Goal: Transaction & Acquisition: Purchase product/service

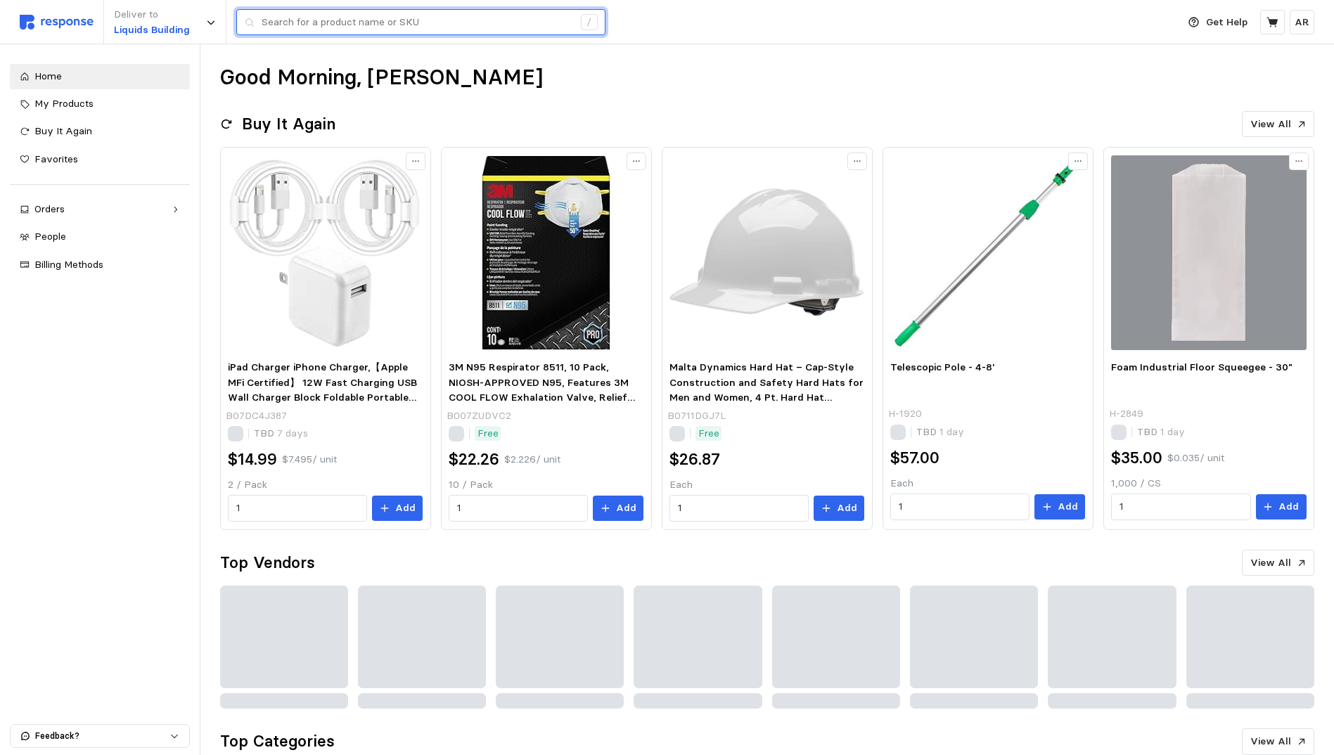
click at [295, 14] on input "text" at bounding box center [417, 22] width 311 height 25
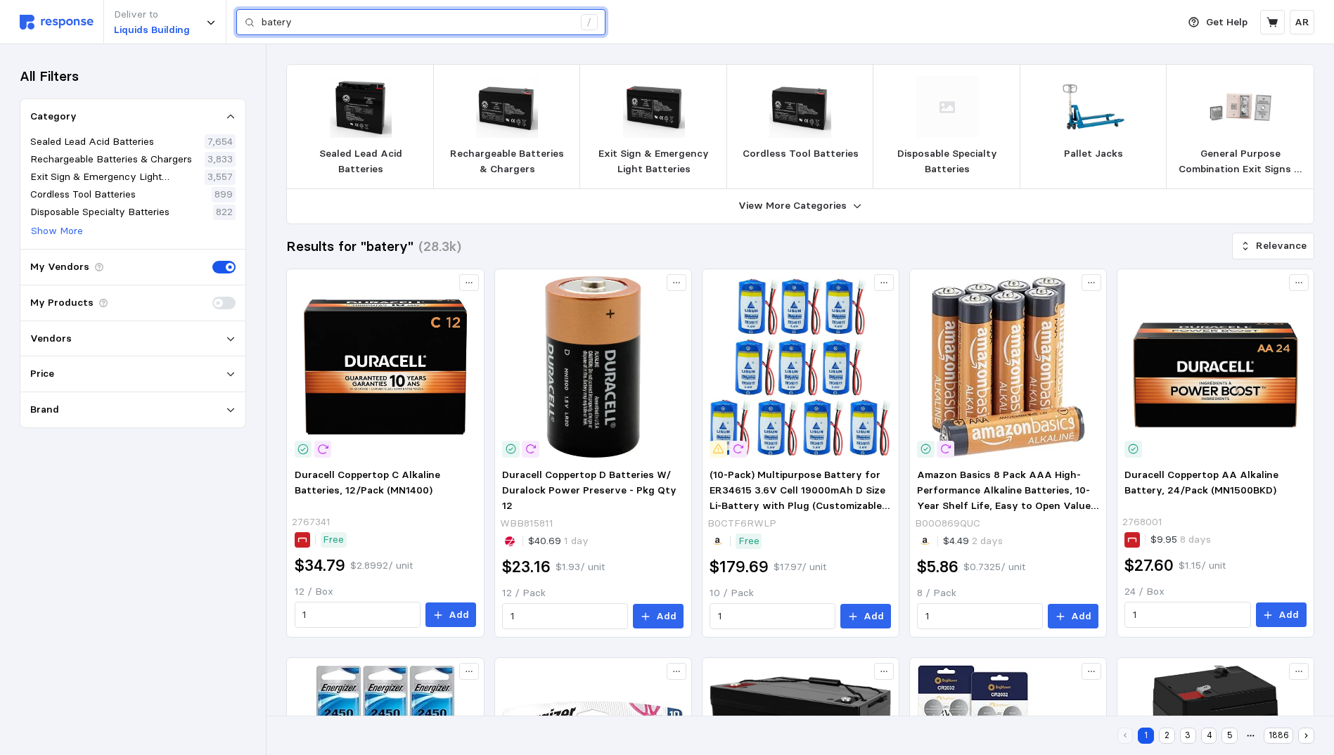
click at [295, 14] on input "batery" at bounding box center [417, 22] width 311 height 25
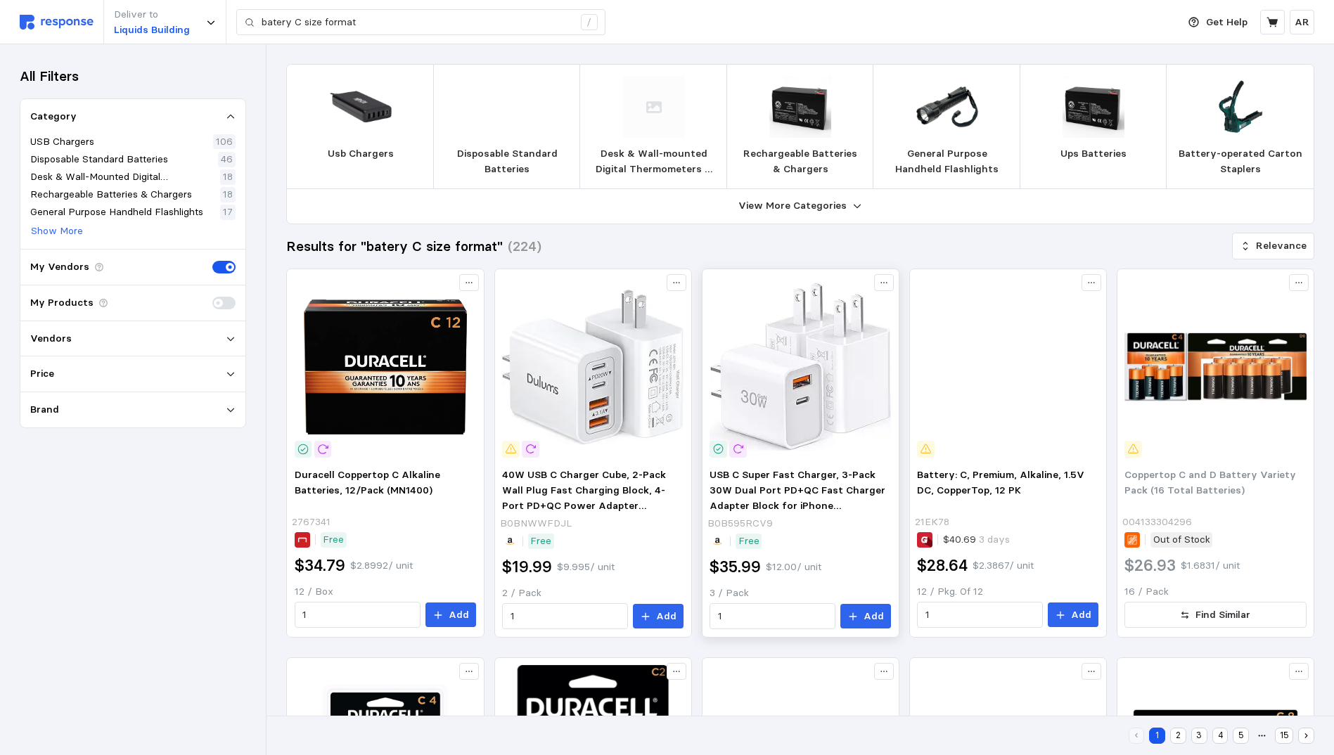
scroll to position [422, 0]
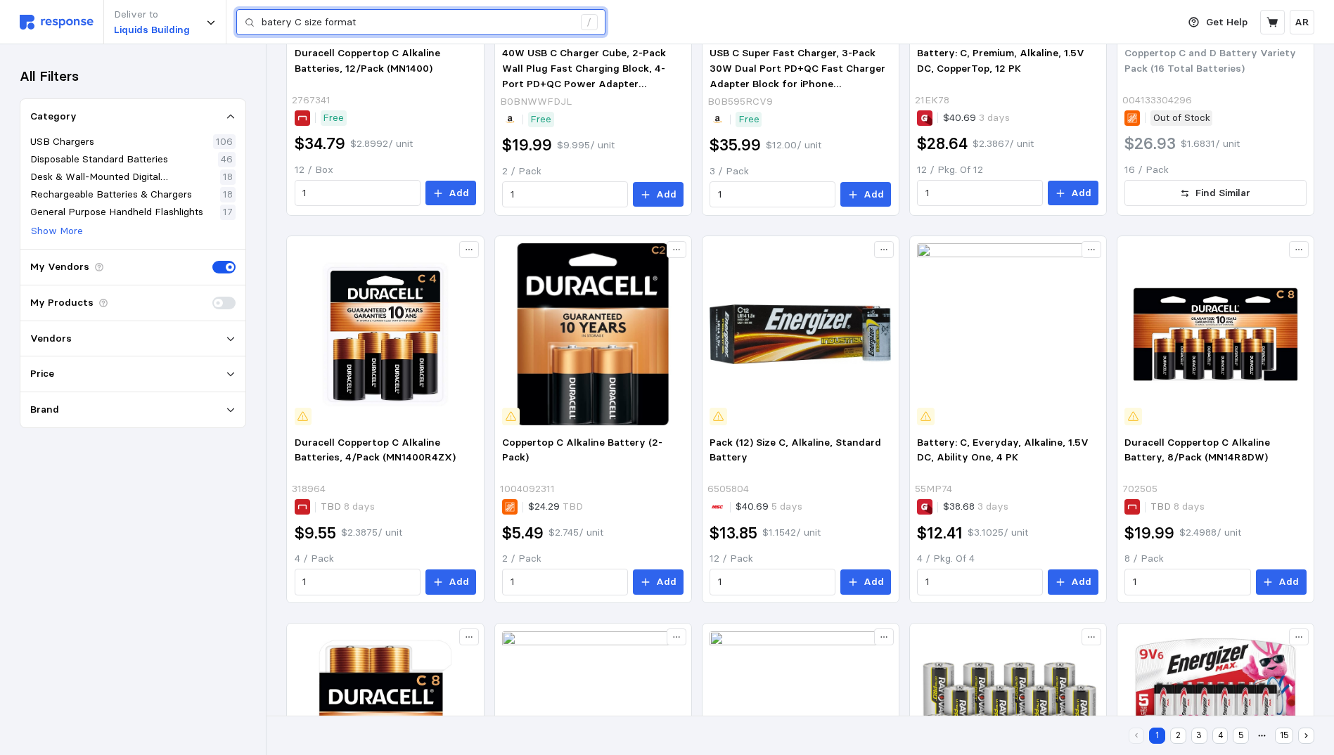
click at [400, 28] on input "batery C size format" at bounding box center [417, 22] width 311 height 25
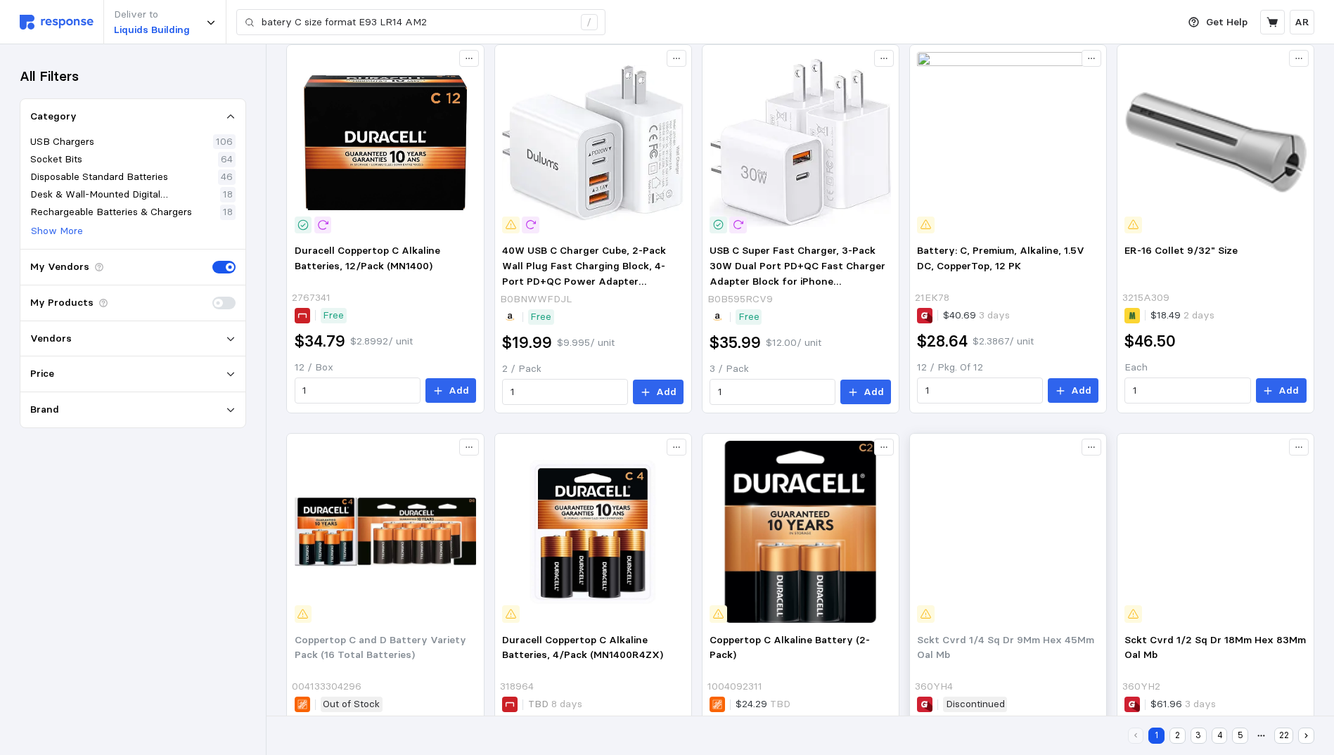
scroll to position [154, 0]
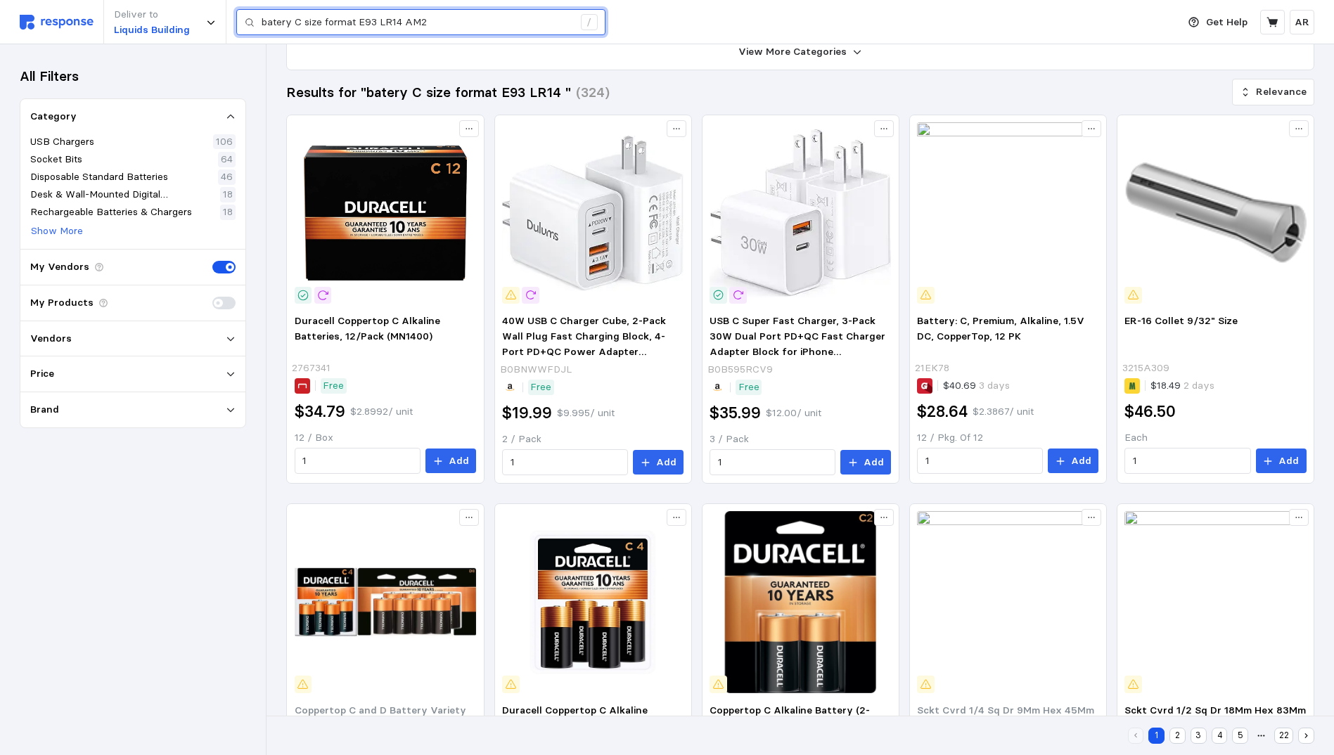
click at [466, 19] on input "batery C size format E93 LR14 AM2" at bounding box center [417, 22] width 311 height 25
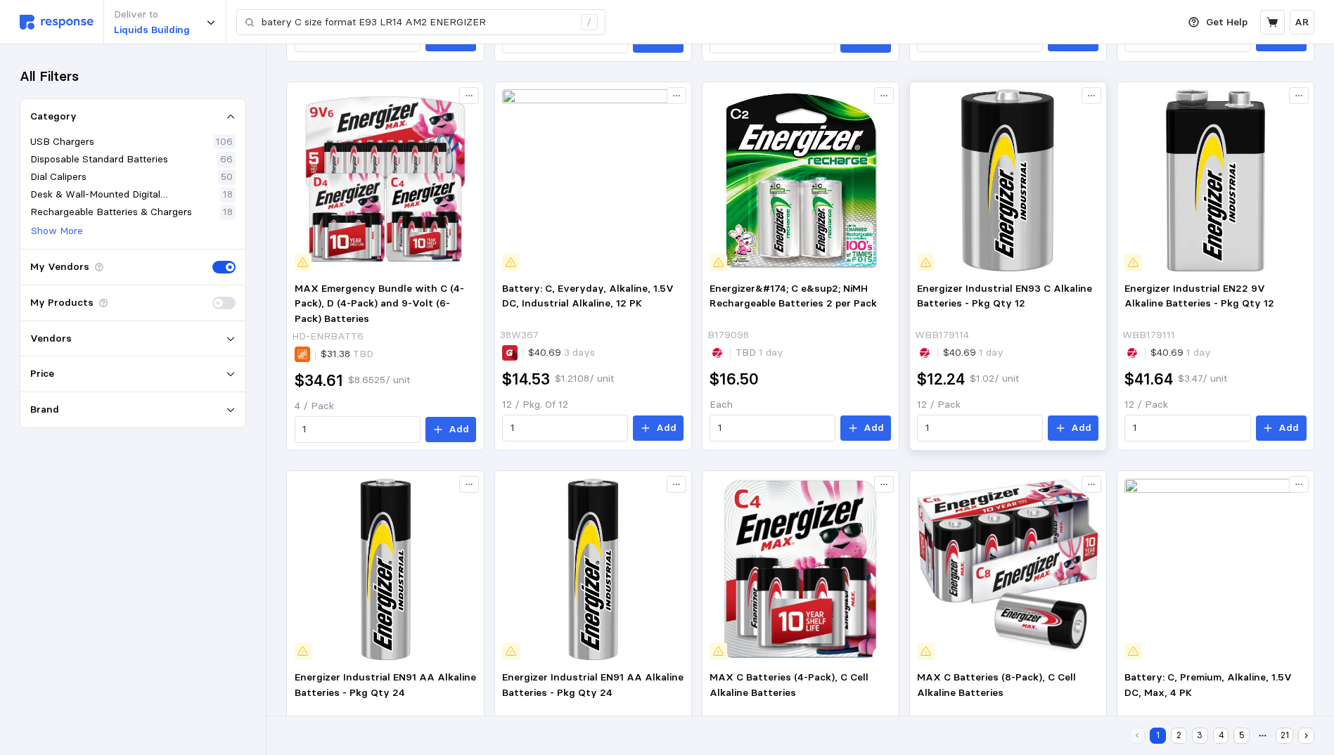
scroll to position [719, 0]
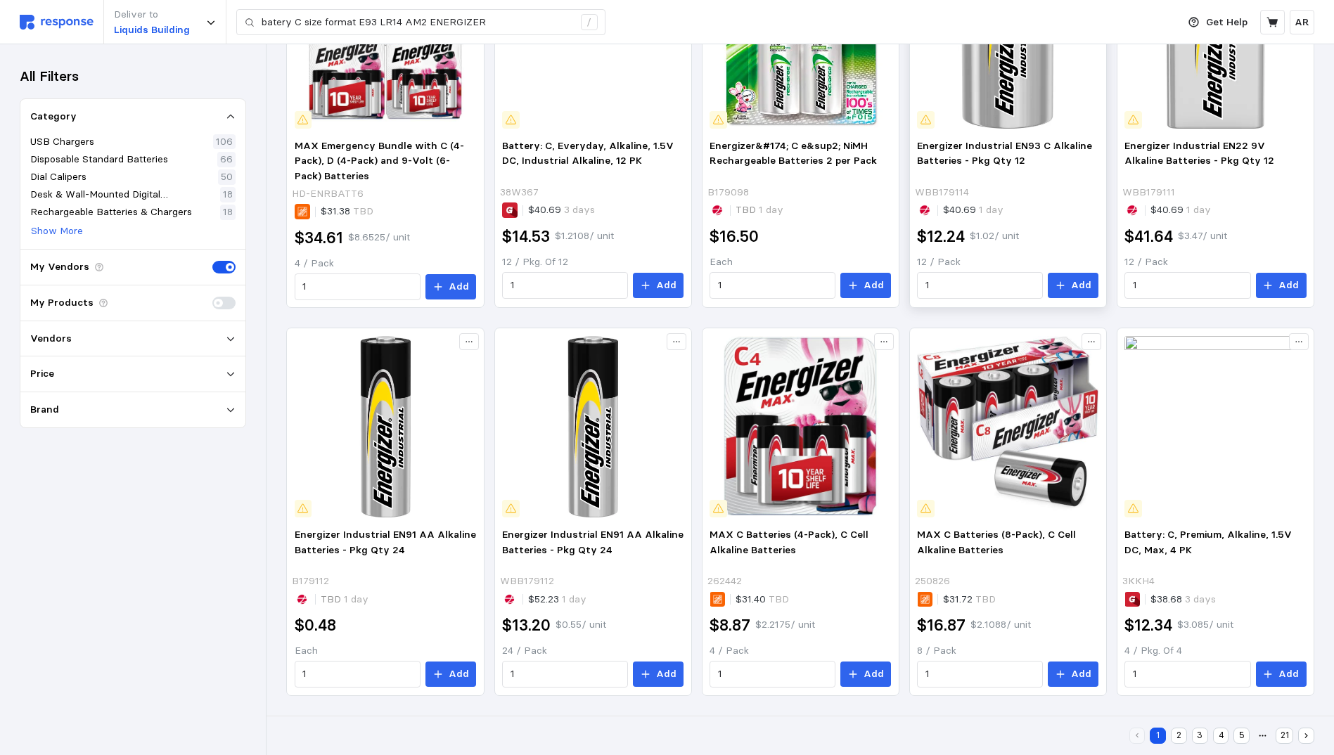
click at [1013, 88] on img at bounding box center [1007, 37] width 181 height 181
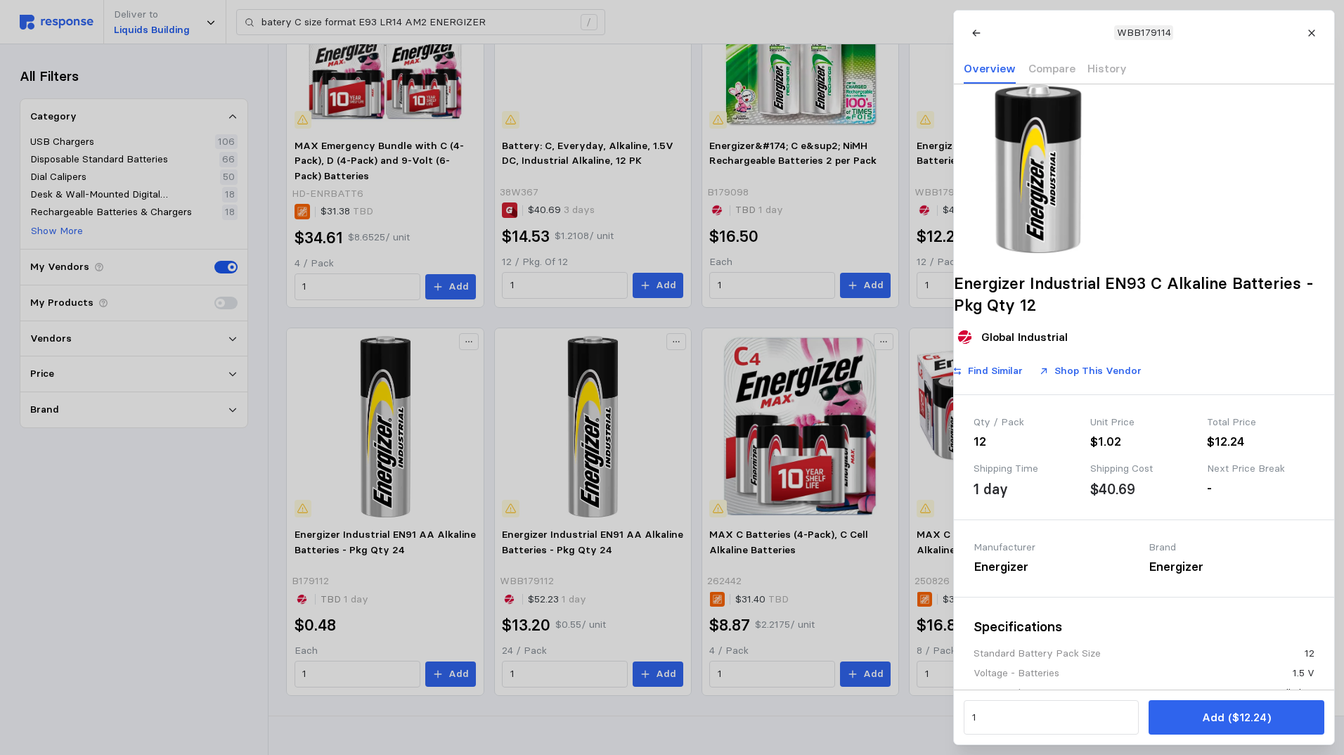
click at [88, 607] on div at bounding box center [672, 377] width 1344 height 755
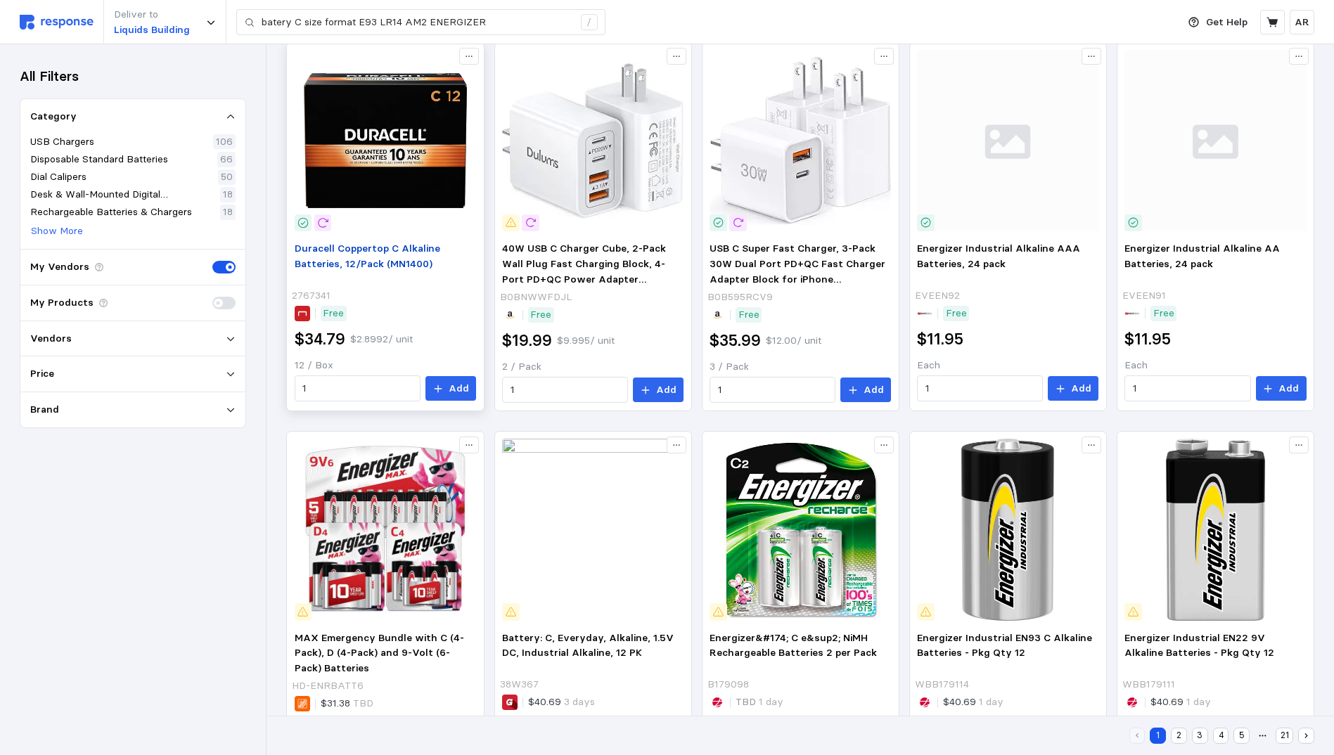
scroll to position [0, 0]
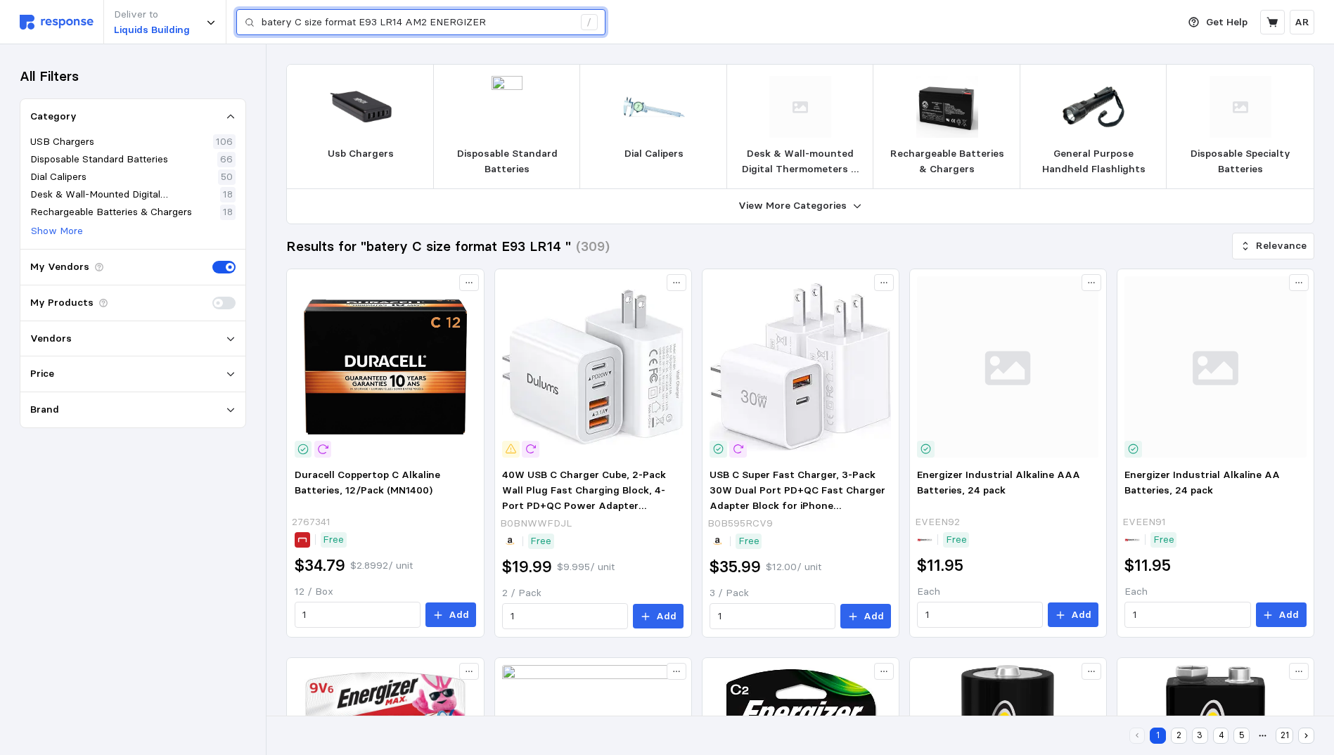
click at [292, 22] on input "batery C size format E93 LR14 AM2 ENERGIZER" at bounding box center [417, 22] width 311 height 25
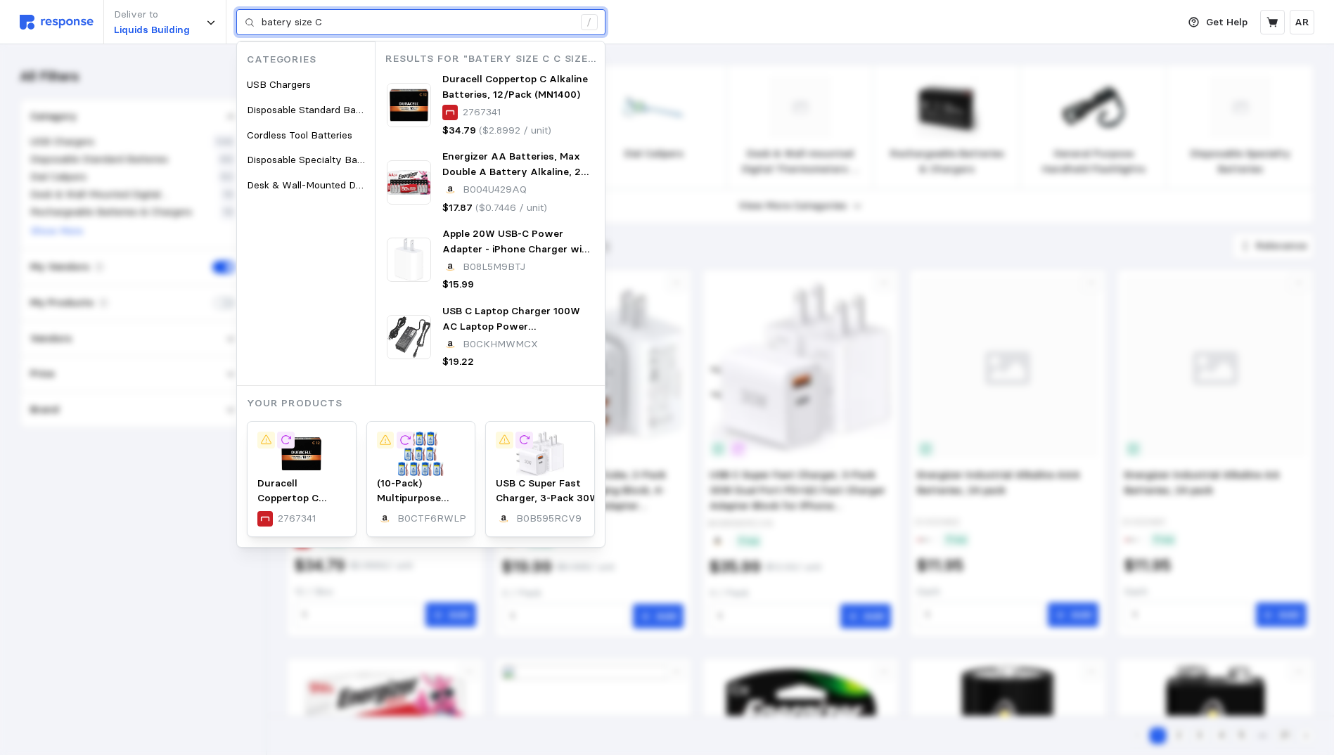
type input "batery size C"
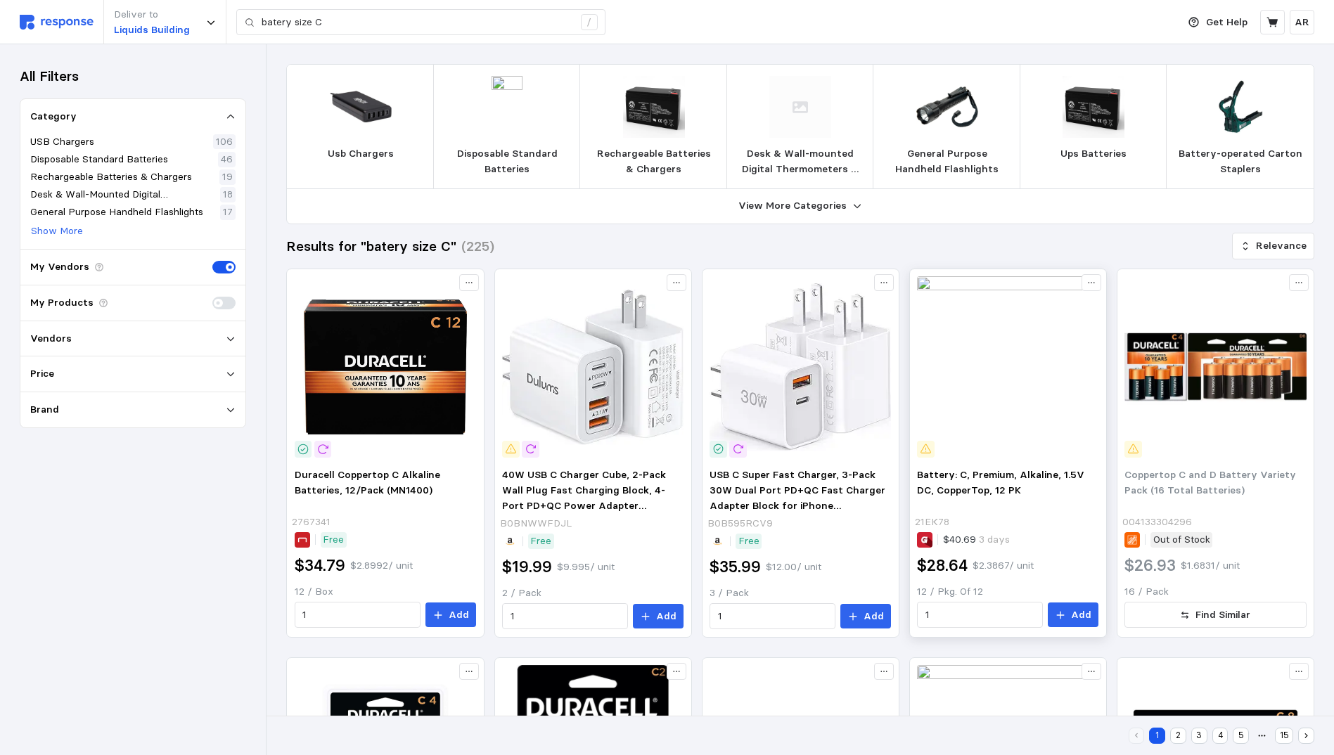
click at [1055, 371] on img at bounding box center [1007, 366] width 181 height 181
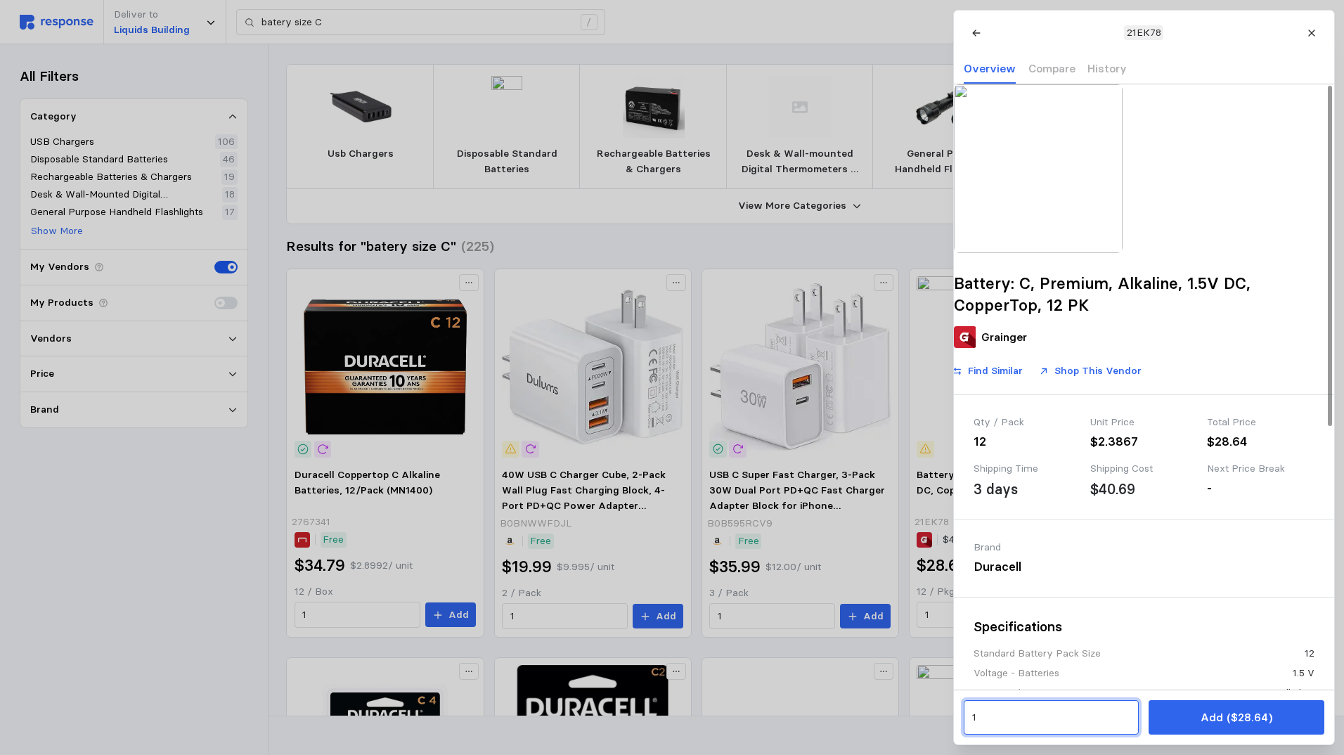
click at [1020, 716] on input "1" at bounding box center [1051, 717] width 159 height 25
click at [1003, 523] on div "2 $57.28" at bounding box center [1038, 519] width 127 height 15
type input "2"
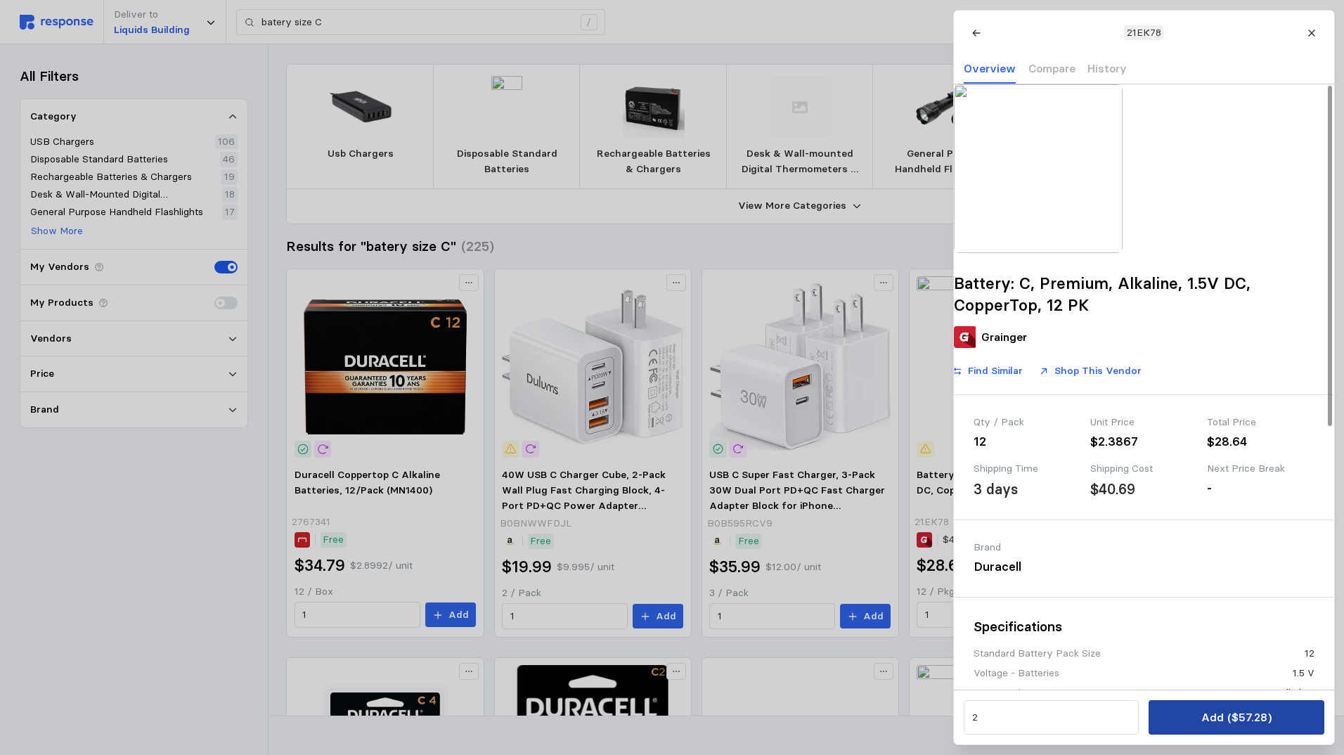
click at [1174, 709] on button "Add ($57.28)" at bounding box center [1236, 717] width 175 height 34
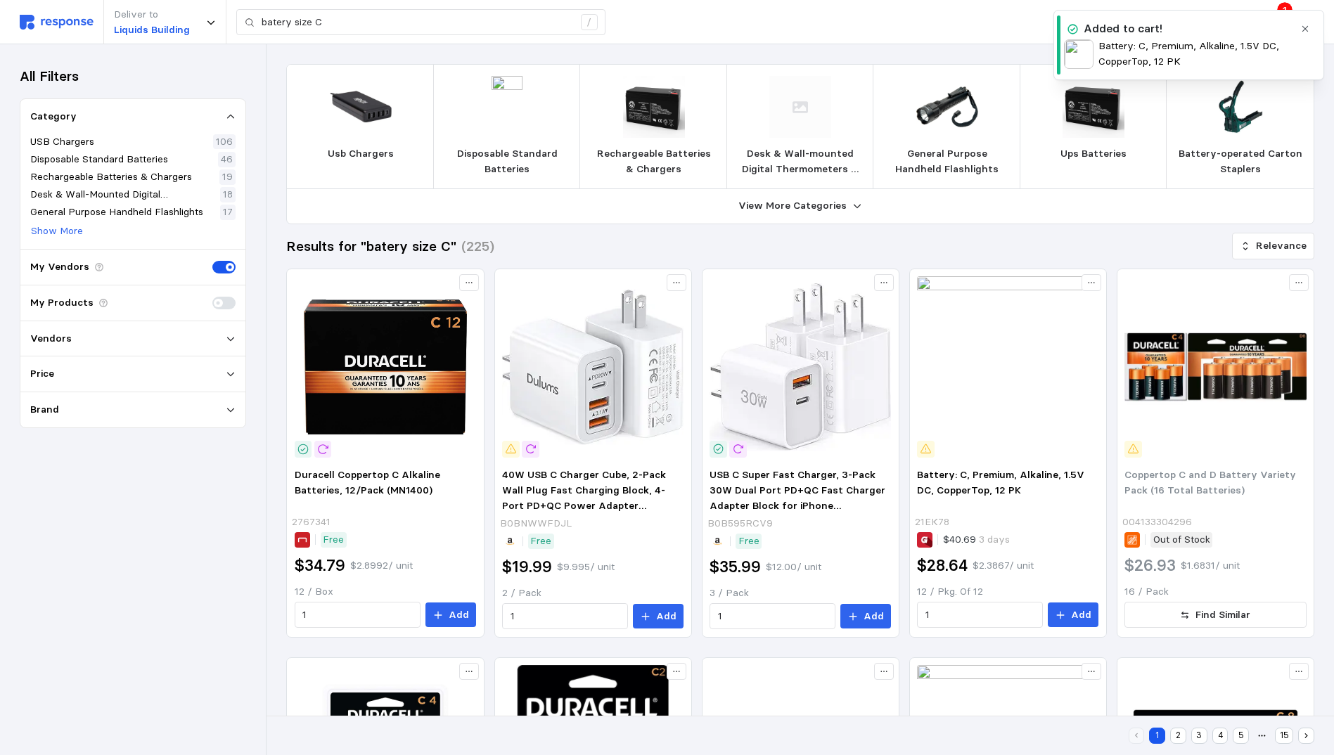
click at [1164, 42] on p "Battery: C, Premium, Alkaline, 1.5V DC, CopperTop, 12 PK" at bounding box center [1195, 54] width 195 height 30
click at [1275, 16] on icon at bounding box center [1272, 22] width 13 height 13
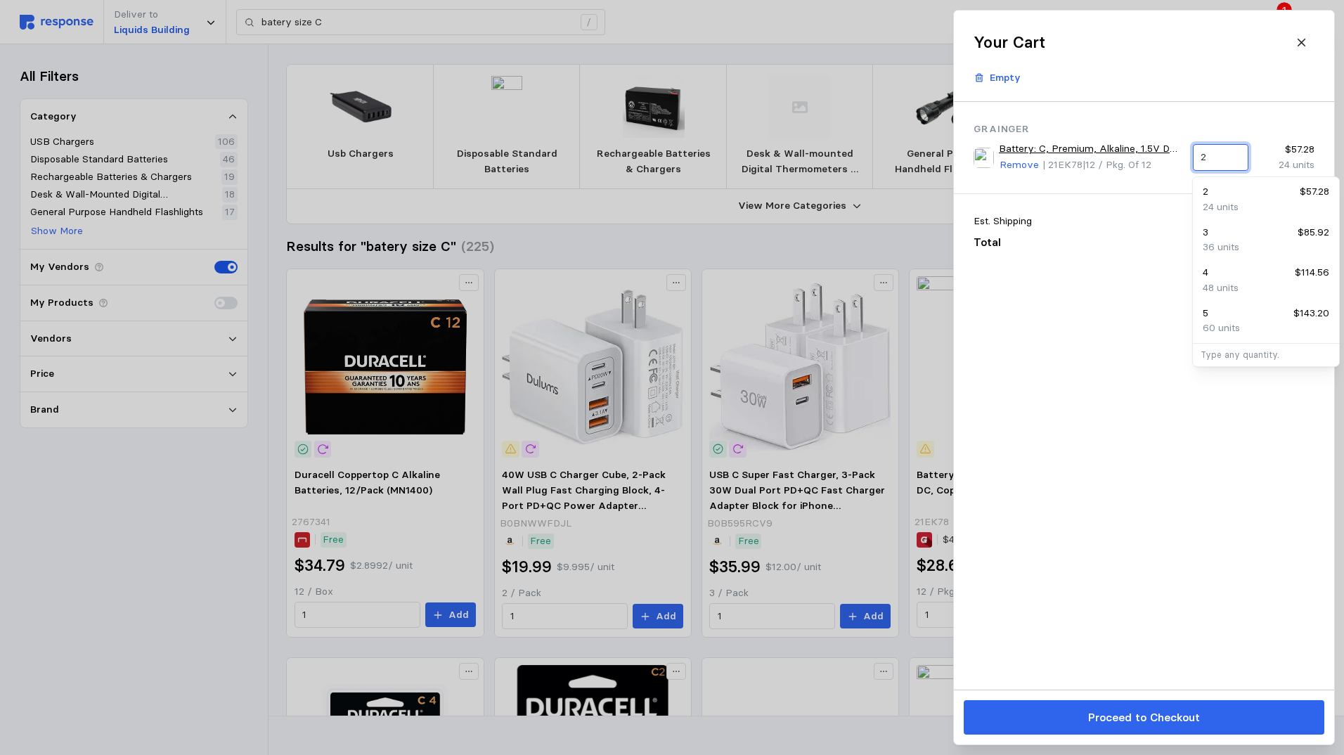
click at [1221, 162] on input "2" at bounding box center [1220, 157] width 39 height 25
type input "1"
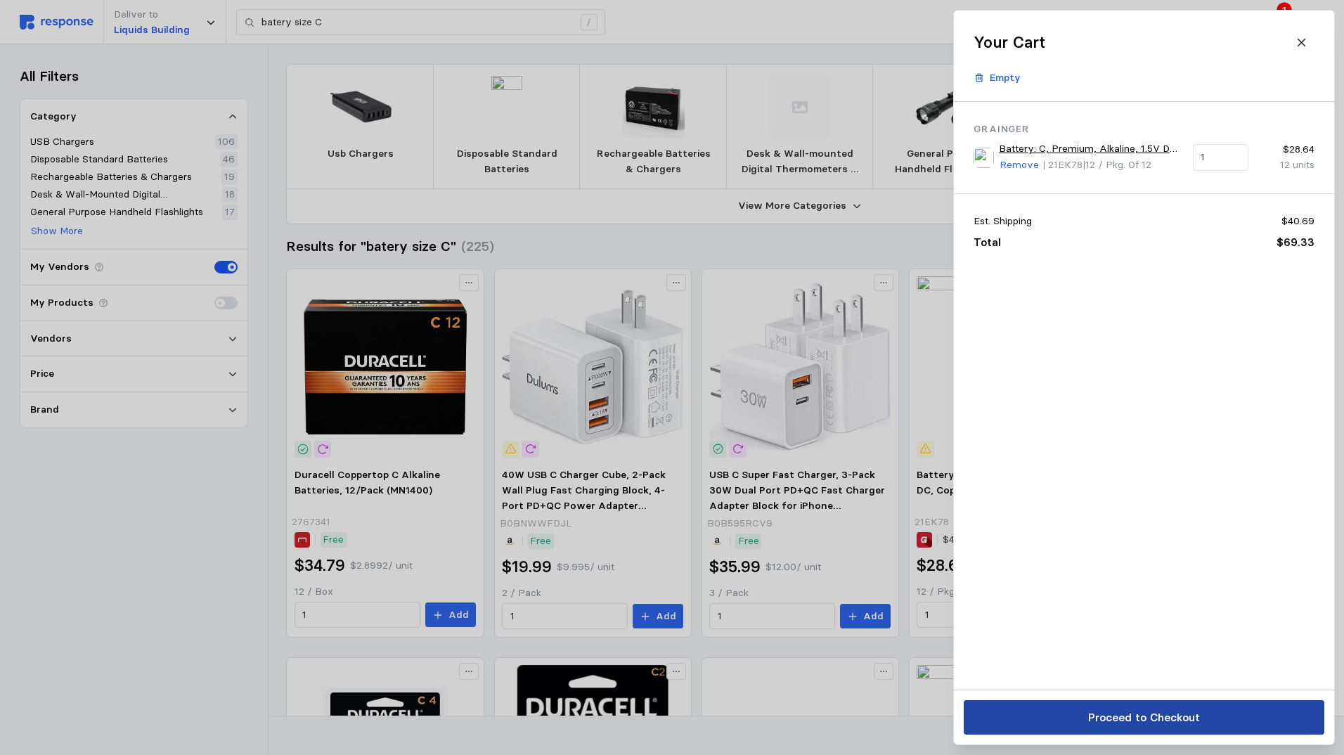
click at [1070, 708] on button "Proceed to Checkout" at bounding box center [1144, 717] width 361 height 34
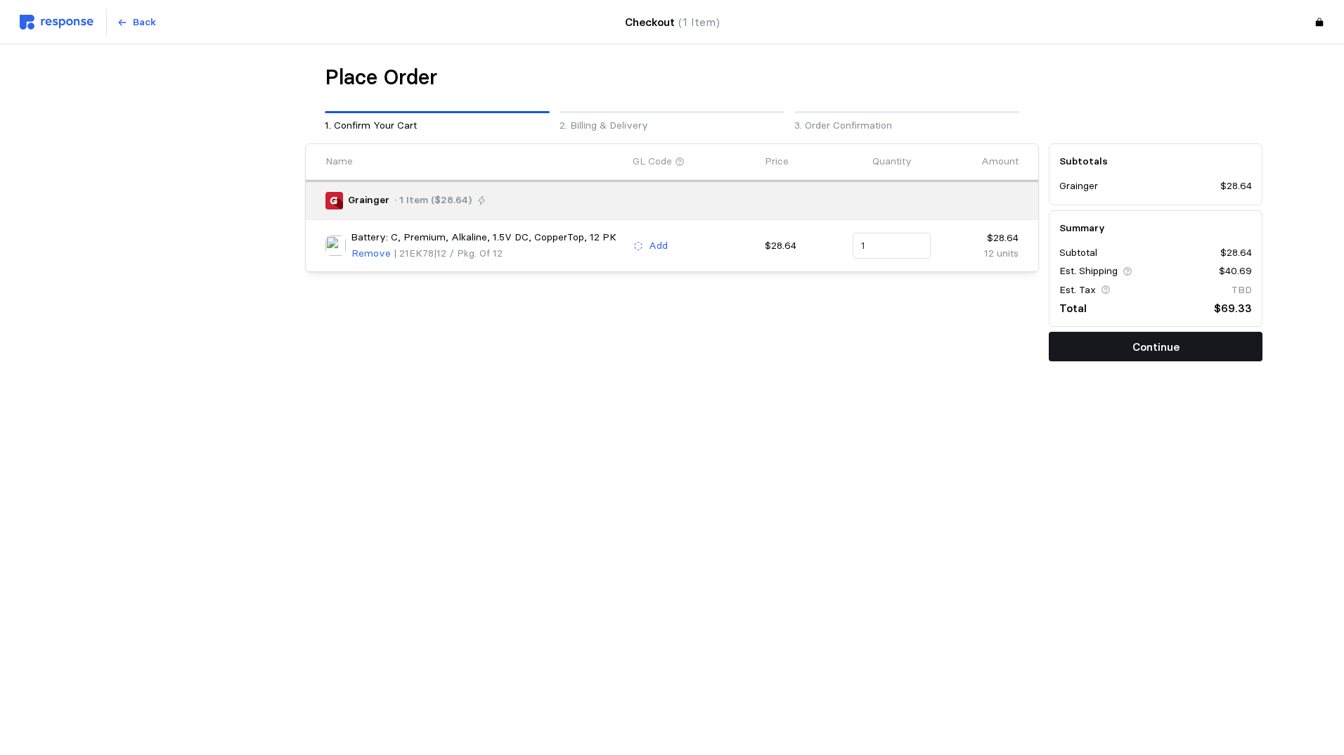
click at [1145, 347] on p "Continue" at bounding box center [1156, 347] width 47 height 18
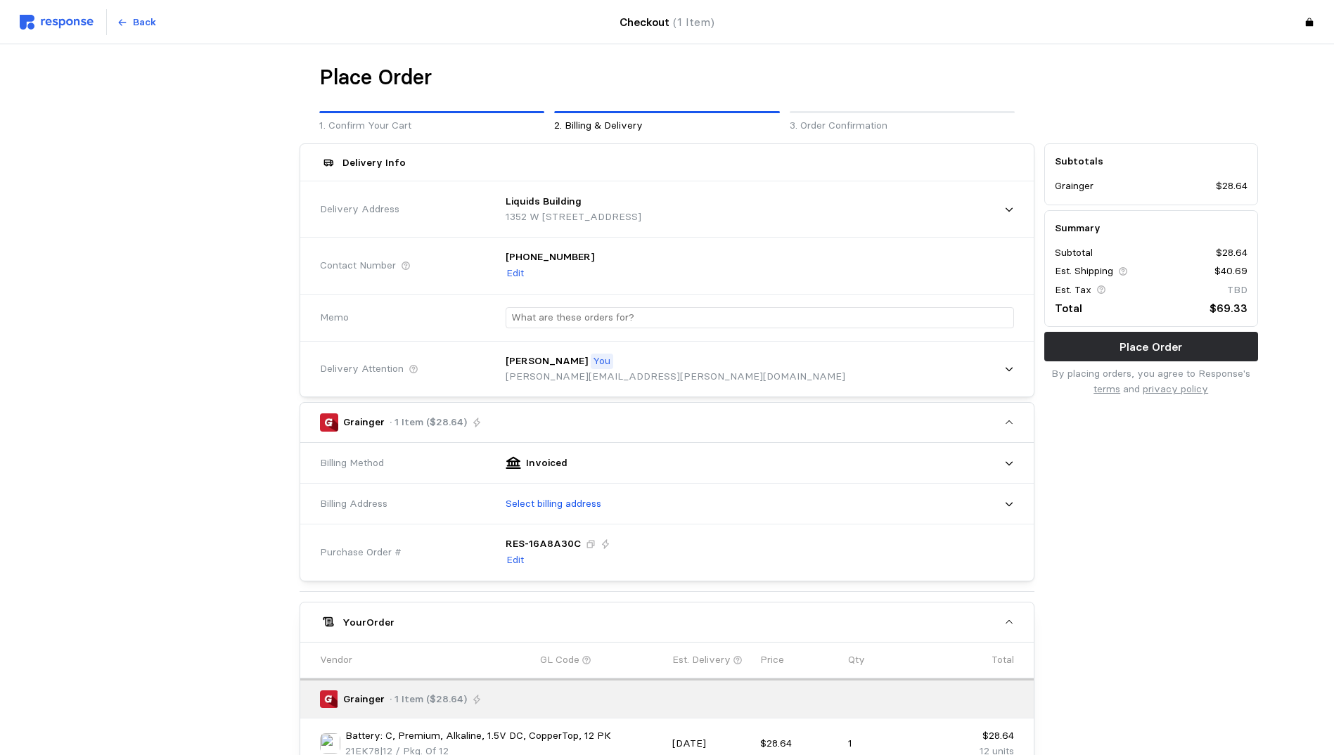
scroll to position [239, 0]
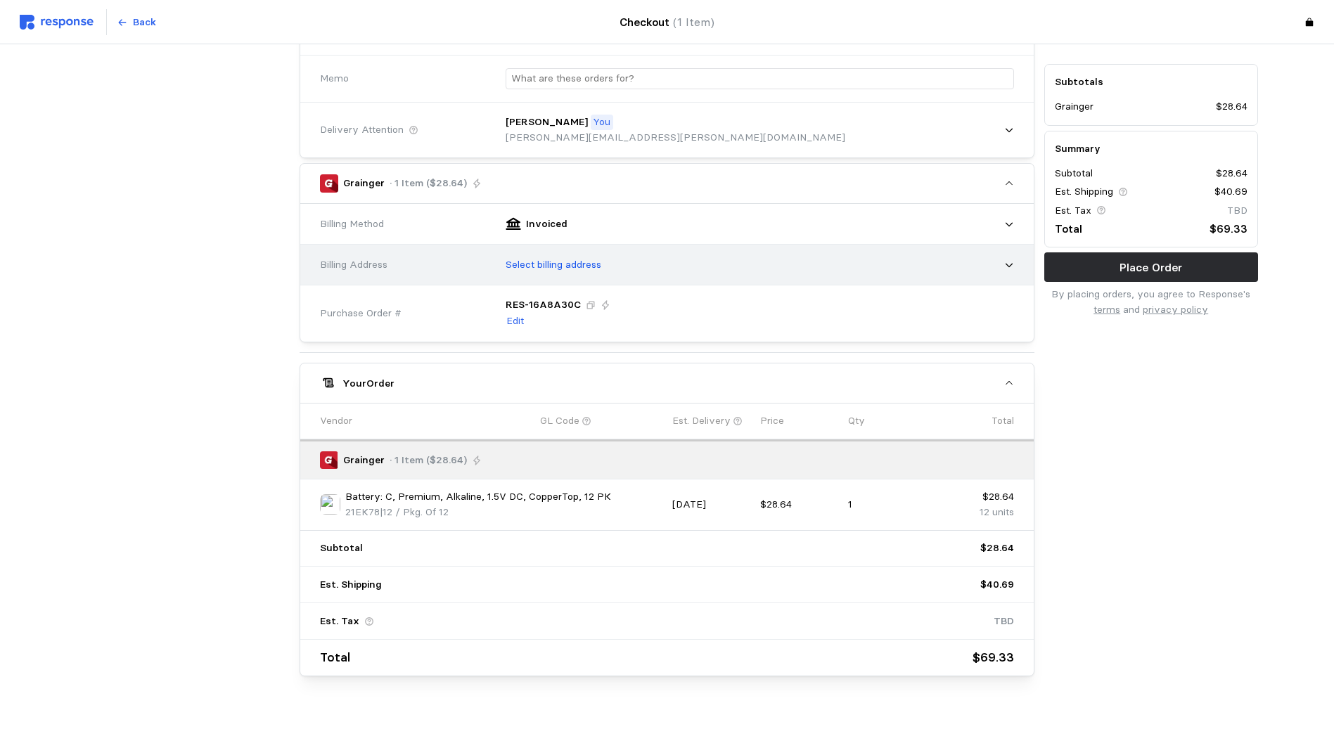
click at [543, 264] on p "Select billing address" at bounding box center [554, 264] width 96 height 15
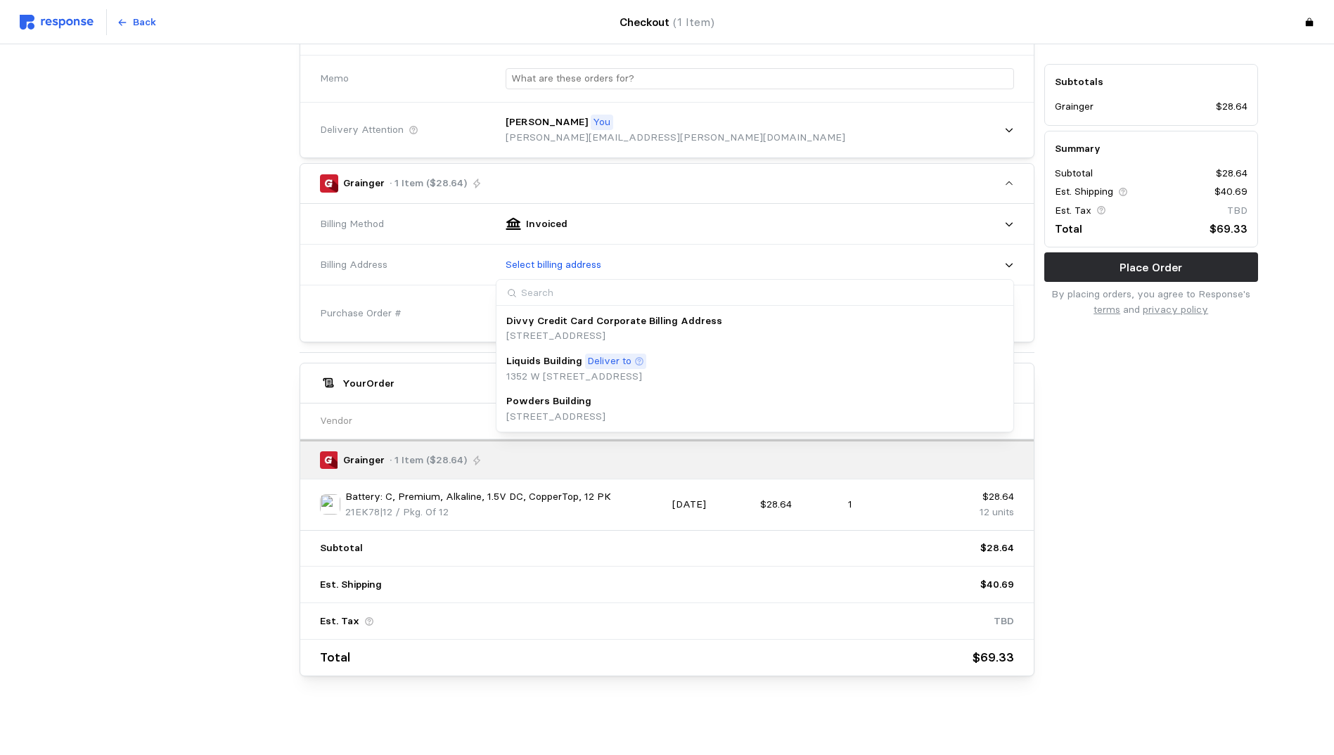
click at [540, 363] on p "Liquids Building" at bounding box center [544, 361] width 76 height 15
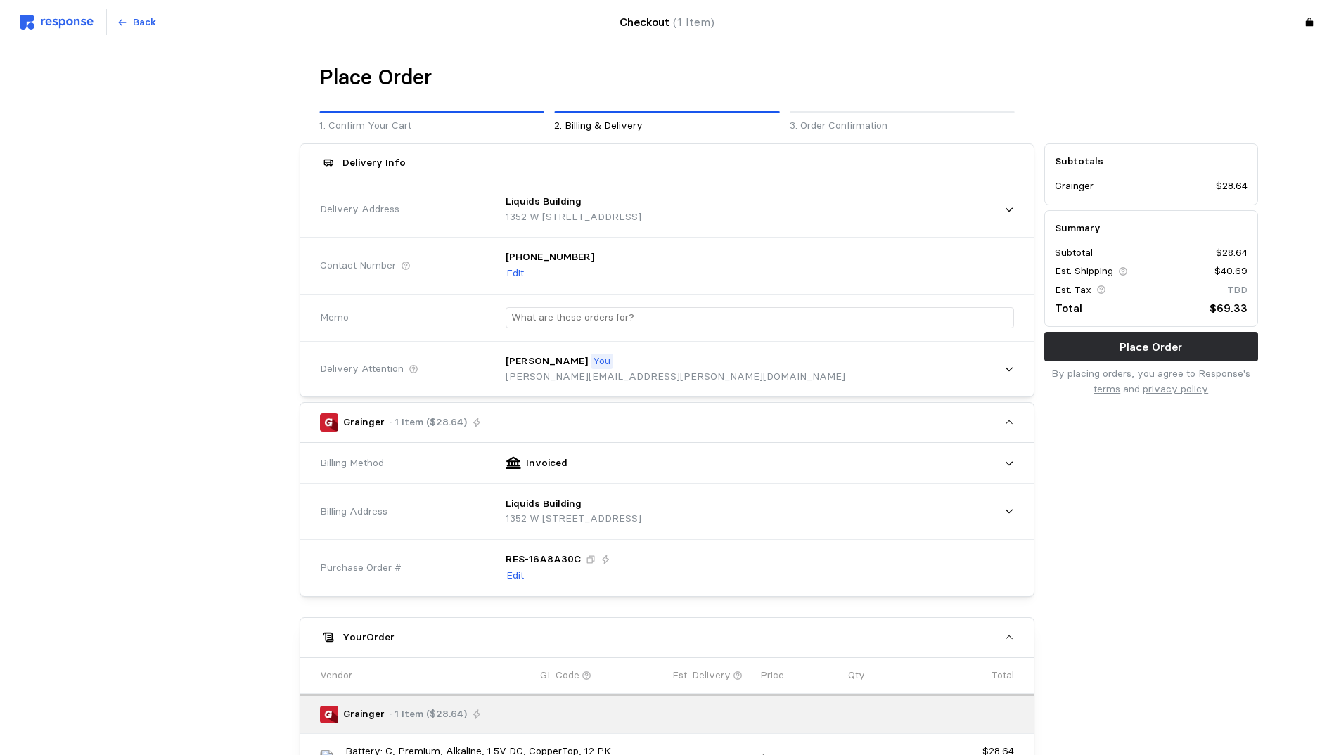
scroll to position [254, 0]
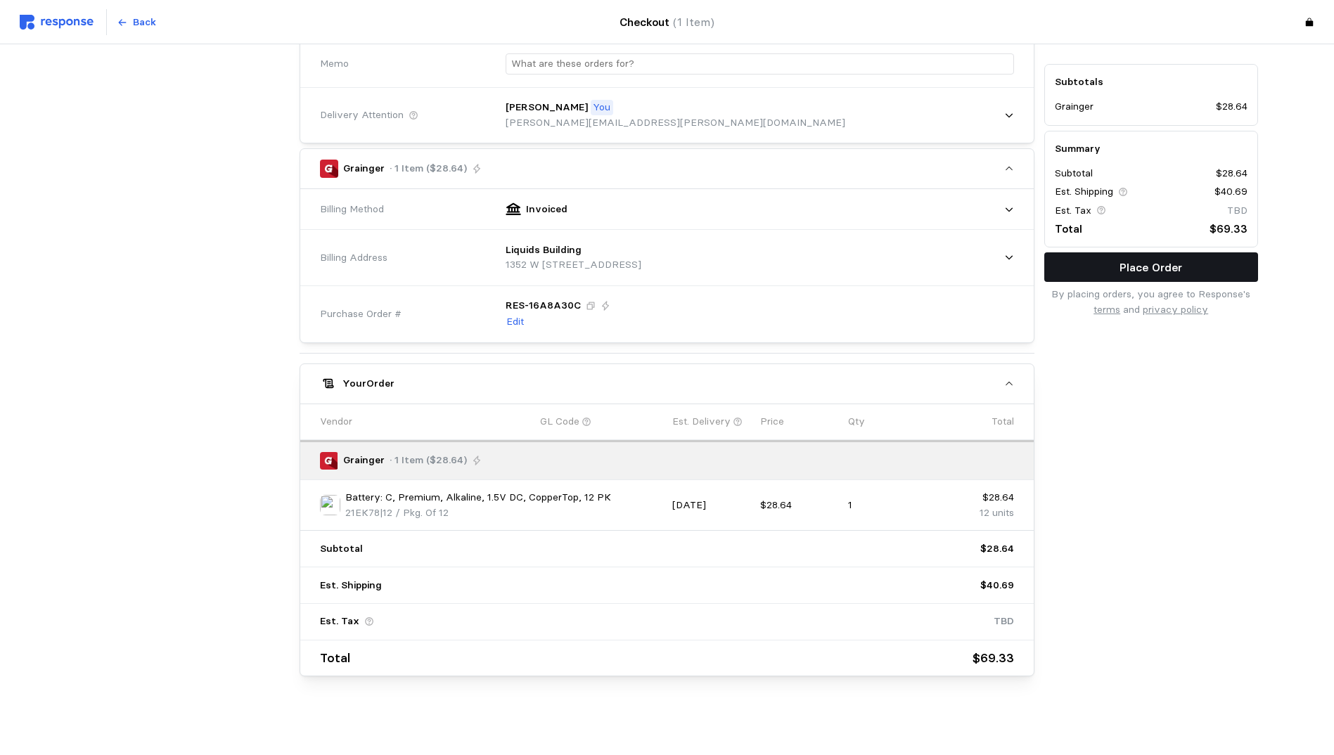
click at [1163, 262] on p "Place Order" at bounding box center [1150, 268] width 63 height 18
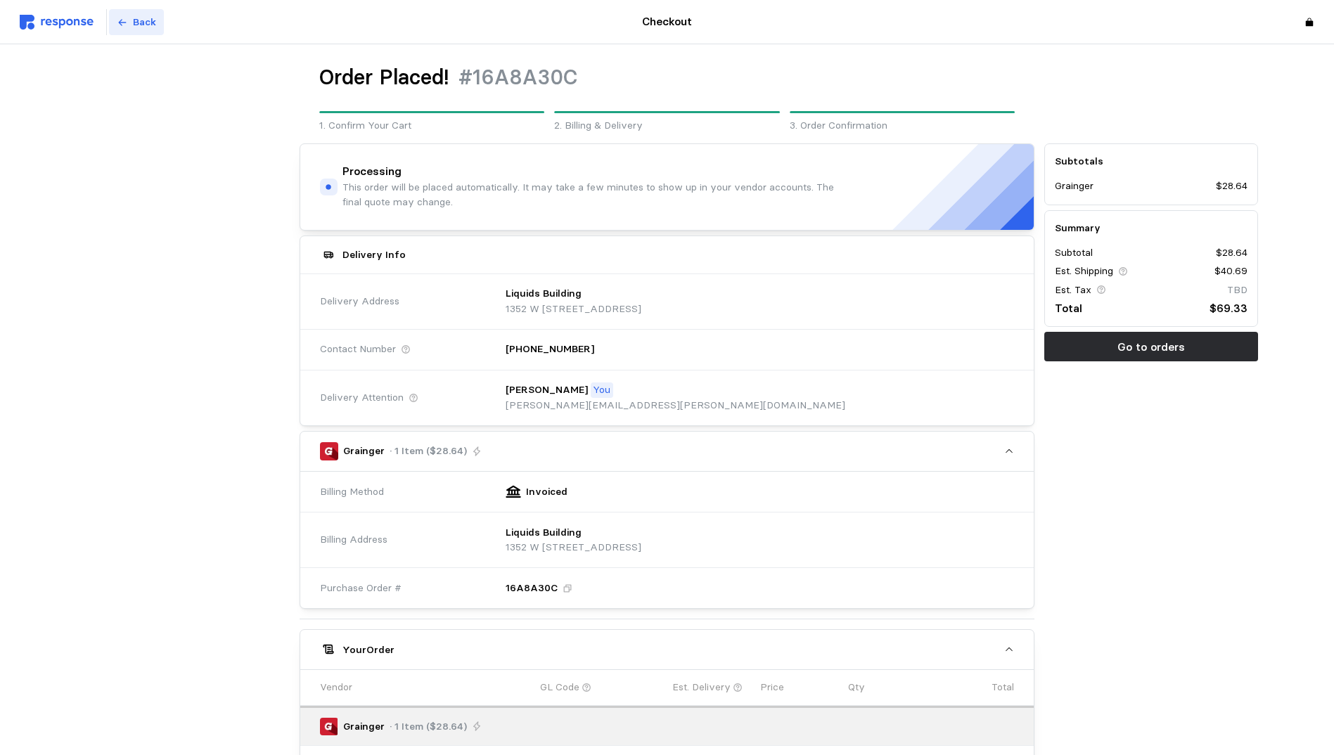
click at [125, 18] on icon at bounding box center [122, 23] width 10 height 10
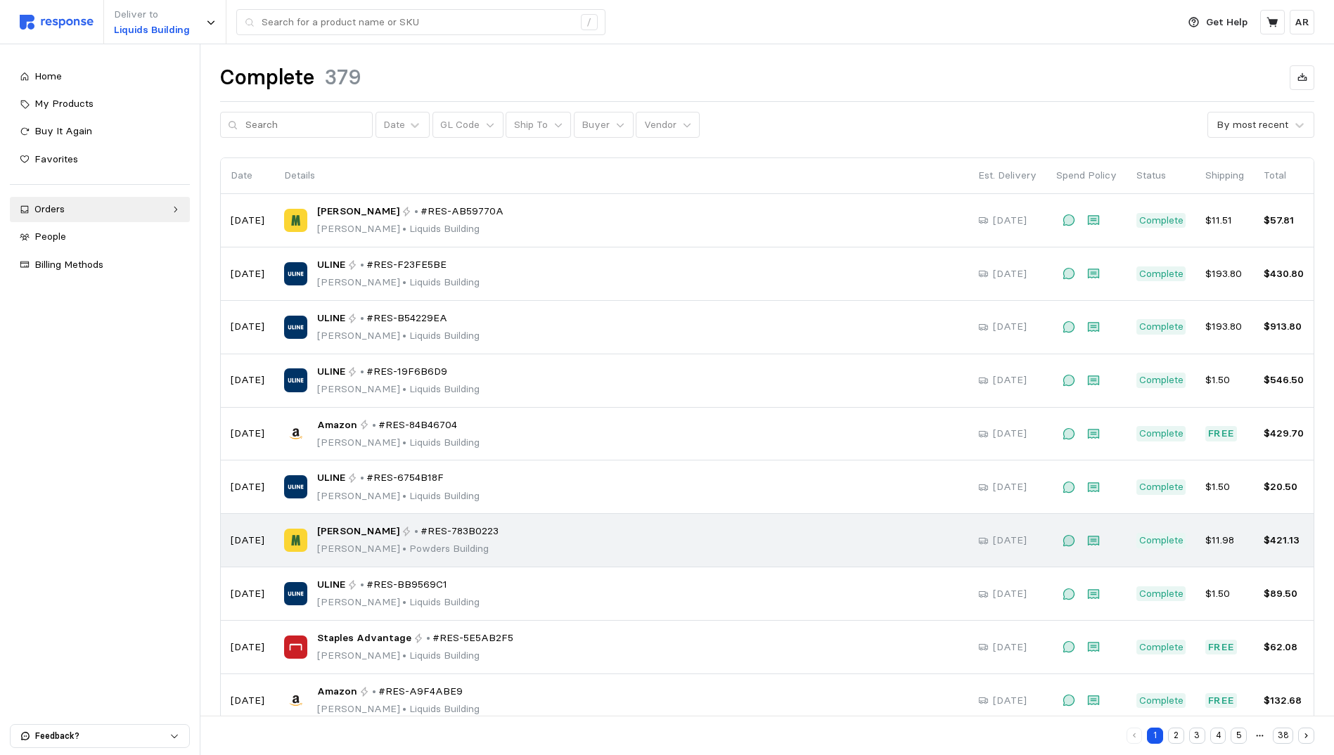
click at [387, 541] on p "[PERSON_NAME] • [GEOGRAPHIC_DATA]" at bounding box center [408, 548] width 182 height 15
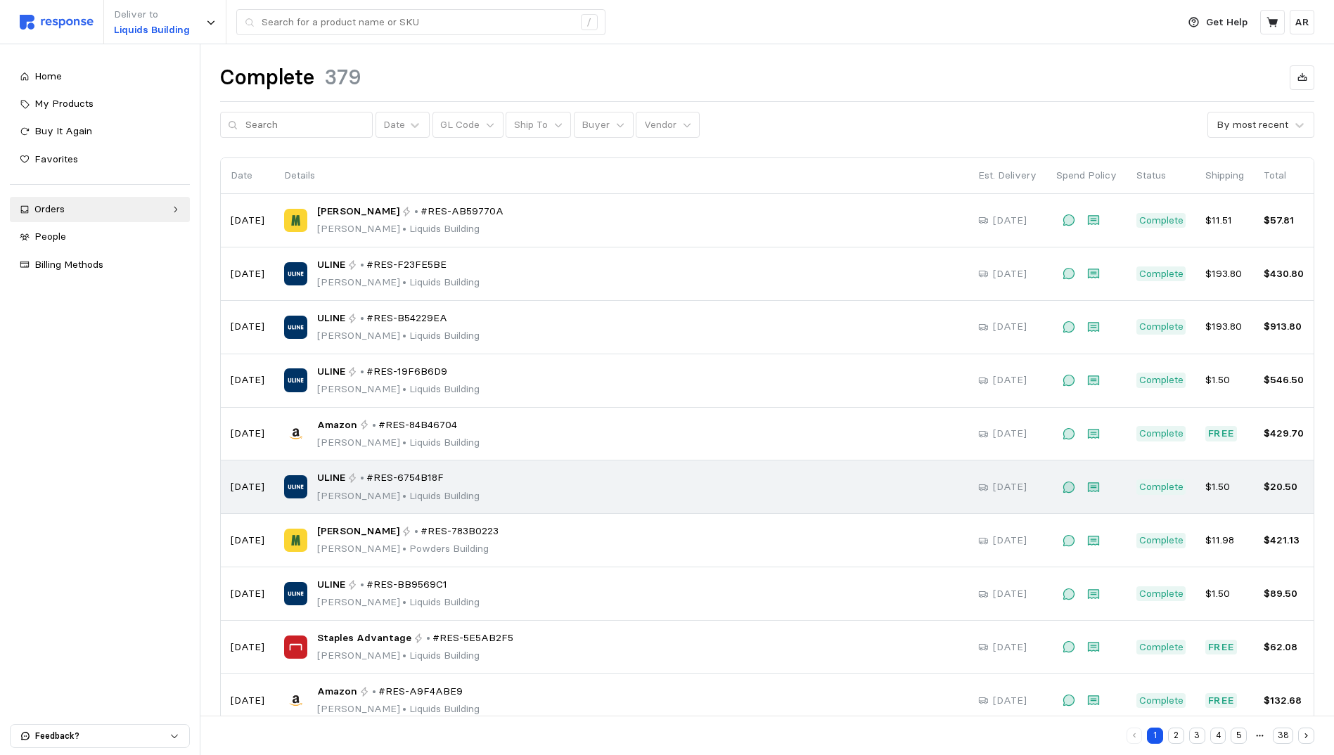
click at [334, 487] on div "ULINE • #RES-6754B18F [PERSON_NAME] • [GEOGRAPHIC_DATA]" at bounding box center [398, 486] width 162 height 33
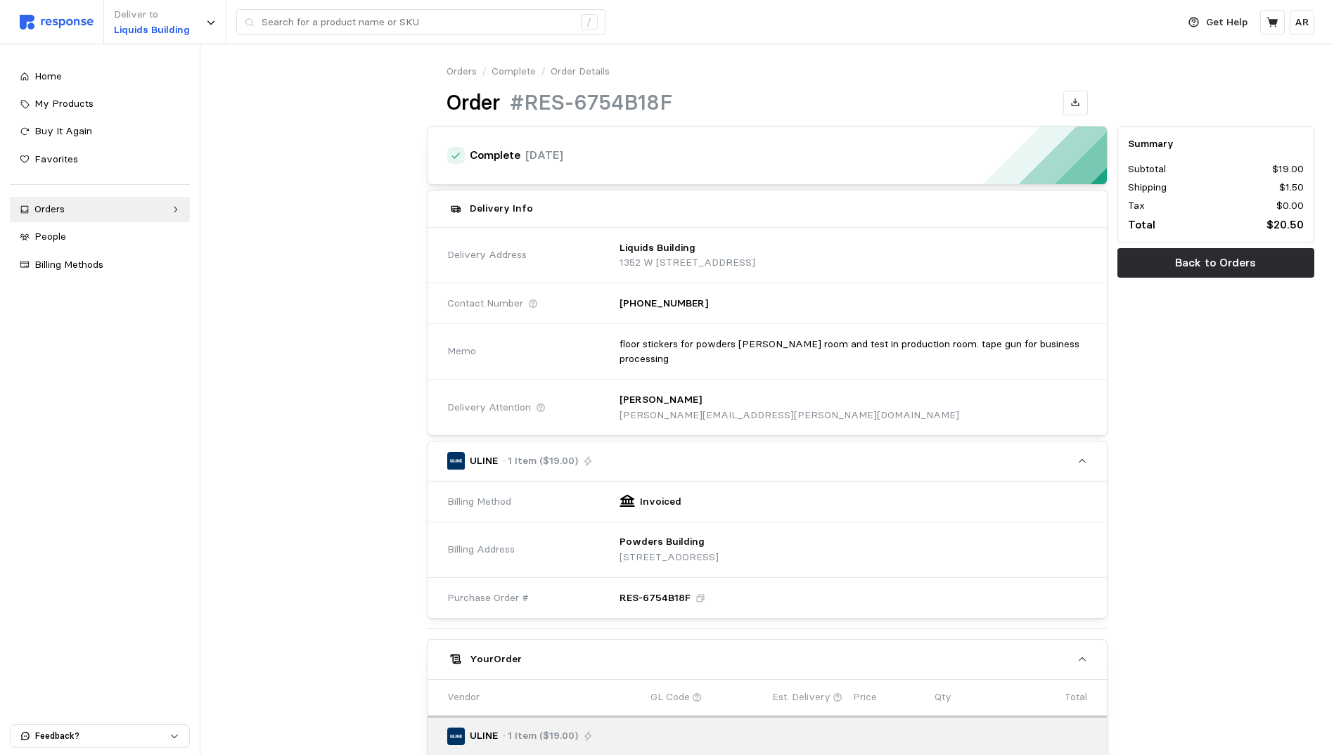
scroll to position [276, 0]
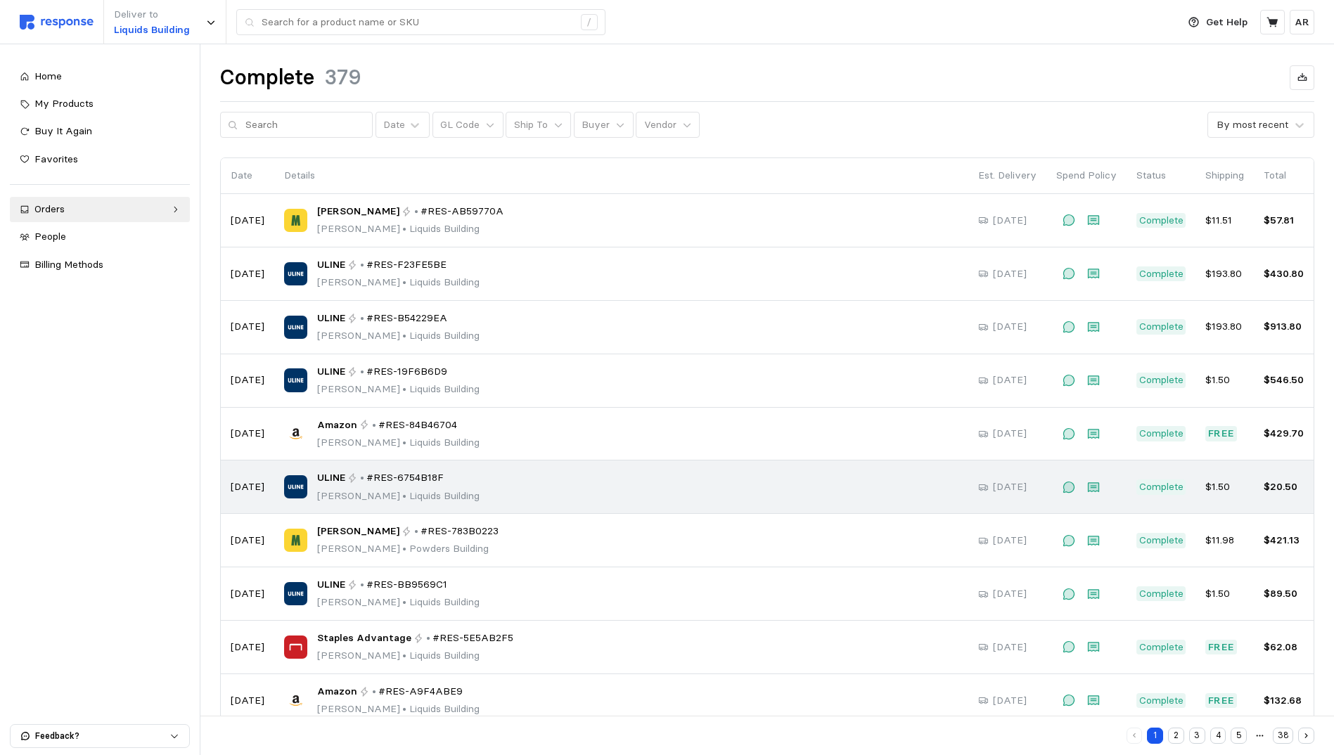
click at [410, 469] on td "ULINE • #RES-6754B18F [PERSON_NAME] • [GEOGRAPHIC_DATA]" at bounding box center [621, 487] width 694 height 53
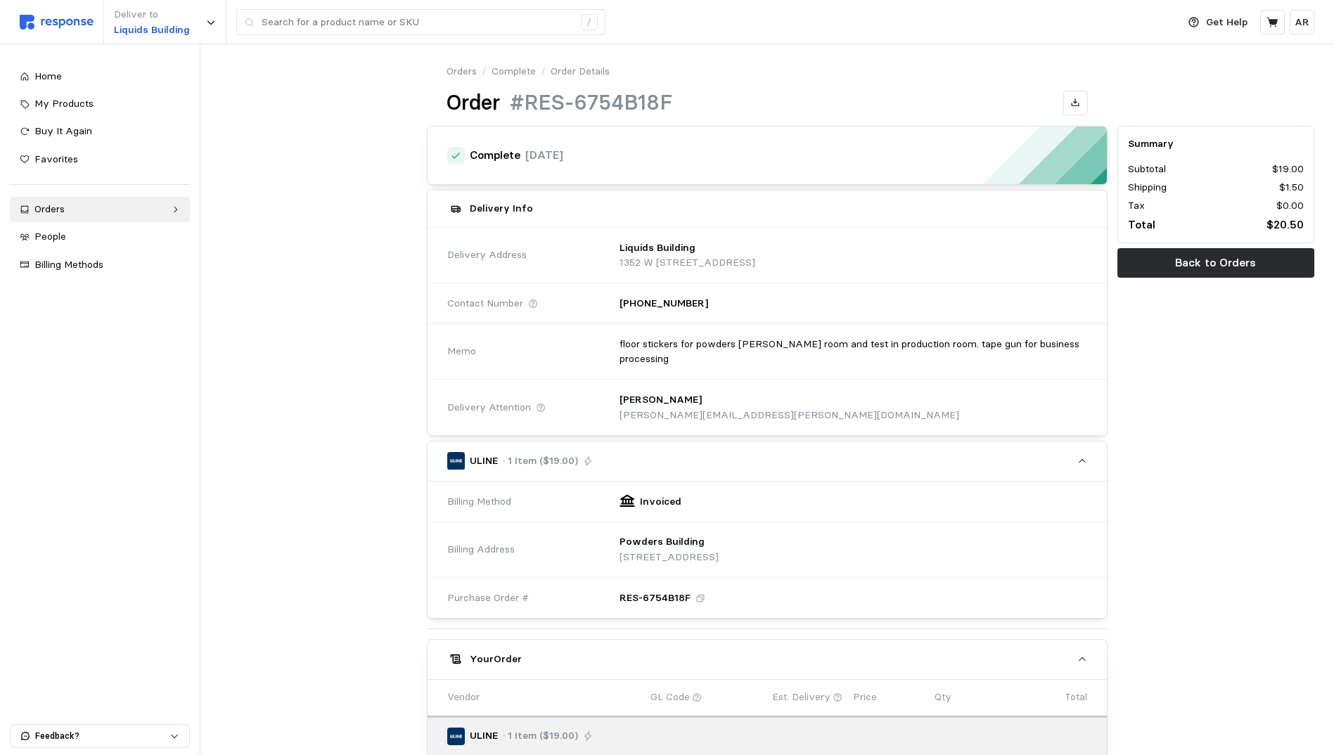
scroll to position [276, 0]
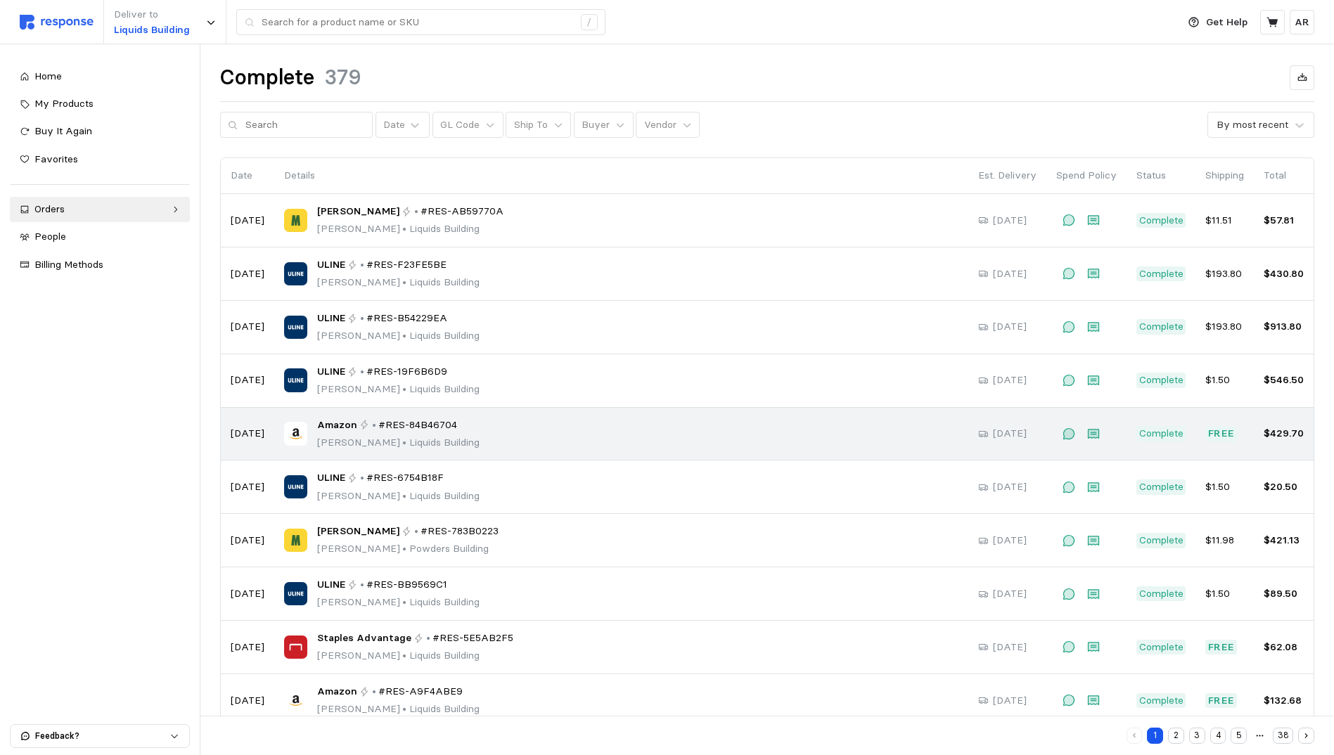
click at [352, 427] on div "Amazon • #RES-84B46704" at bounding box center [398, 425] width 162 height 15
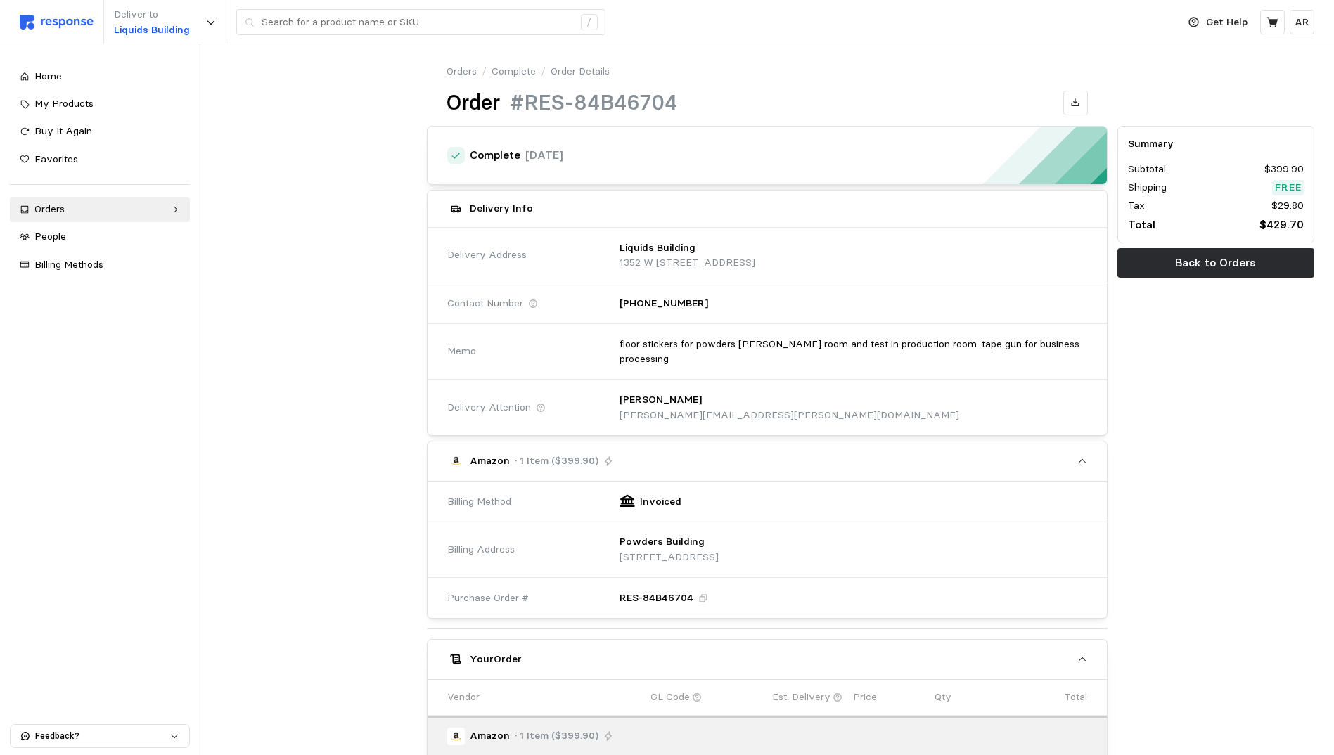
scroll to position [276, 0]
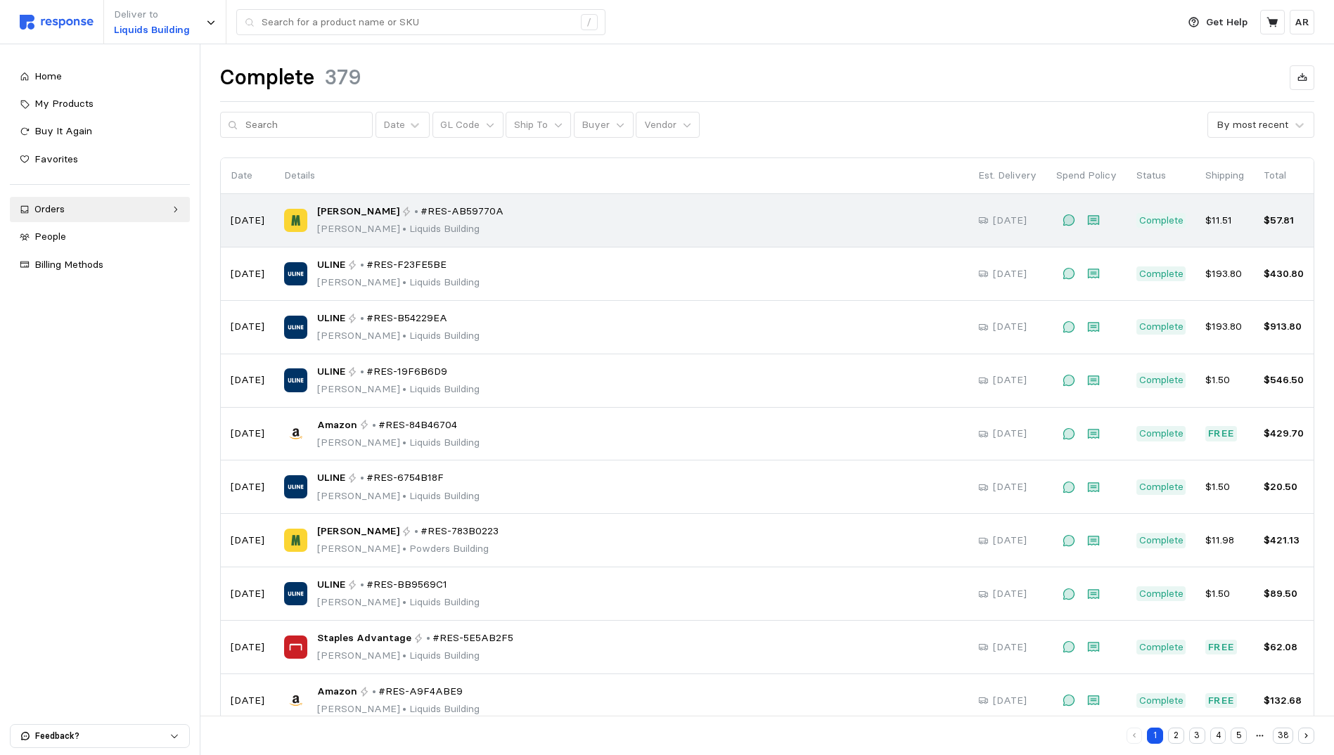
click at [354, 219] on span "[PERSON_NAME]" at bounding box center [358, 211] width 82 height 15
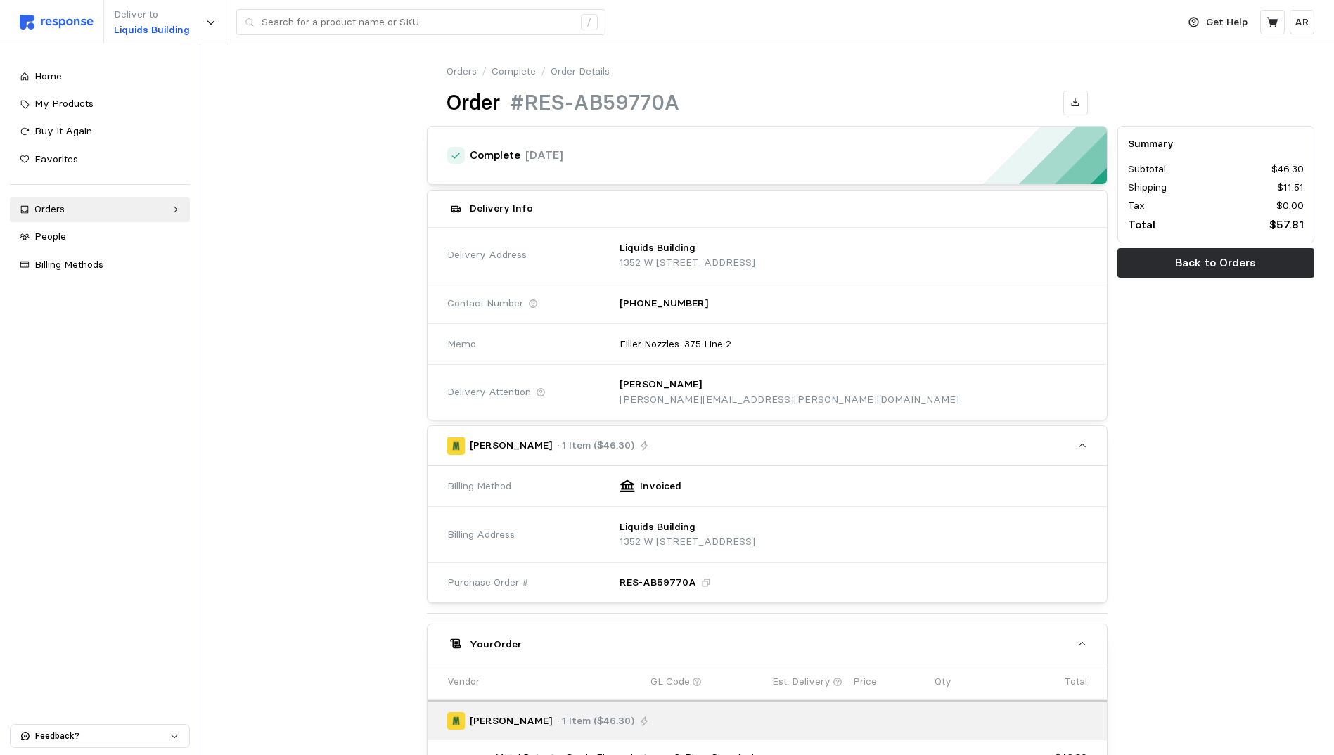
scroll to position [261, 0]
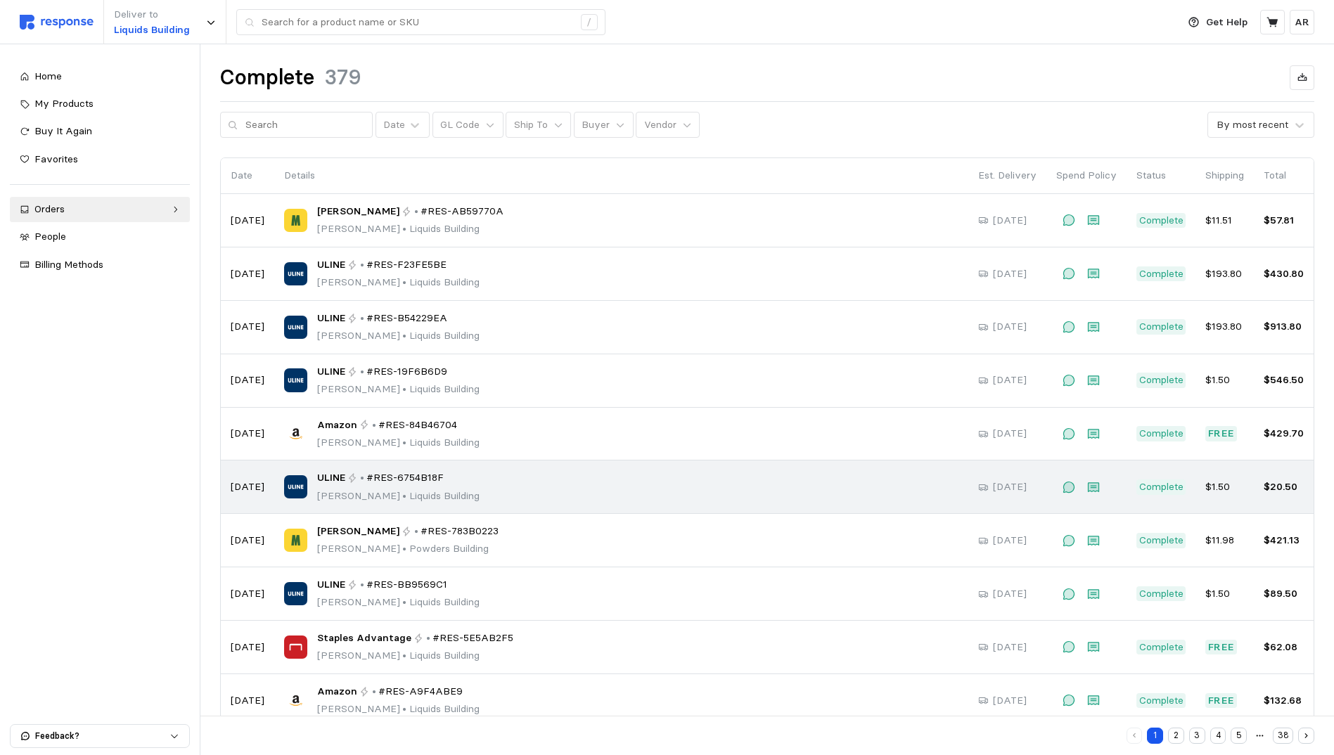
scroll to position [32, 0]
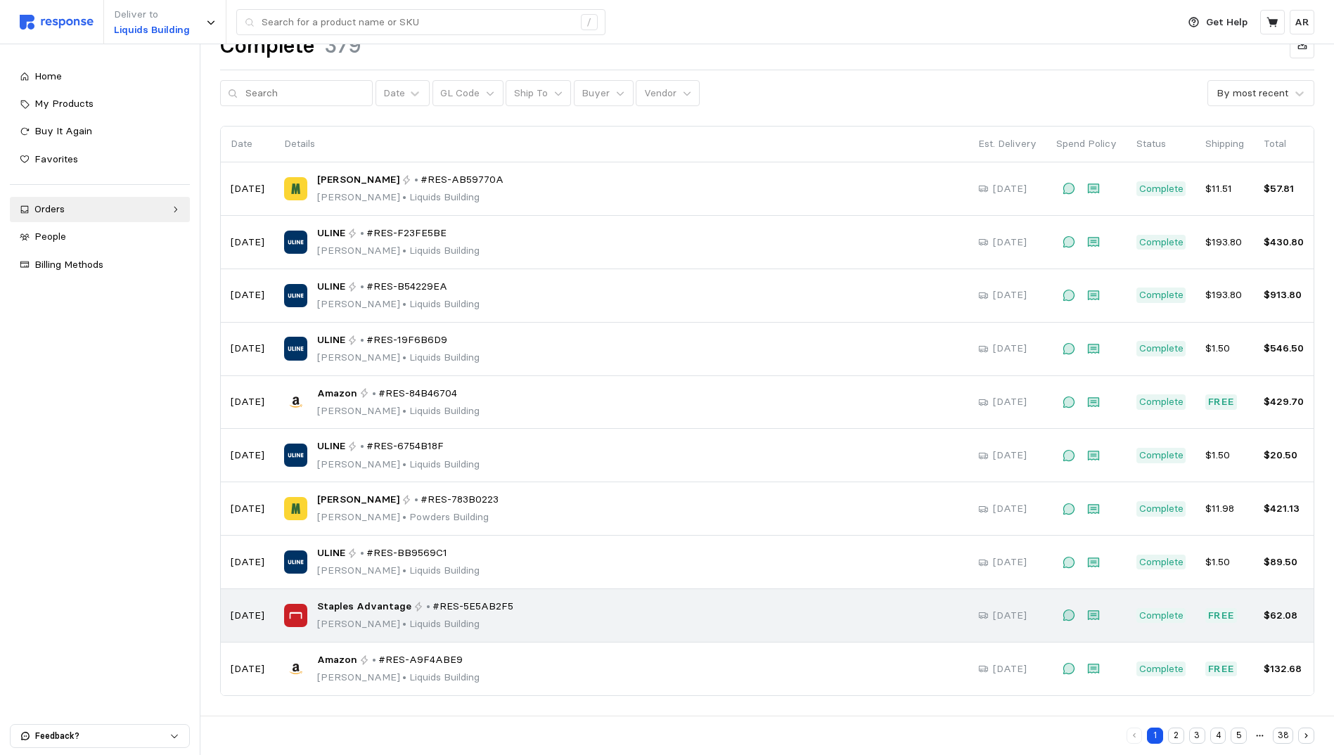
click at [434, 624] on p "[PERSON_NAME] • [GEOGRAPHIC_DATA]" at bounding box center [415, 624] width 197 height 15
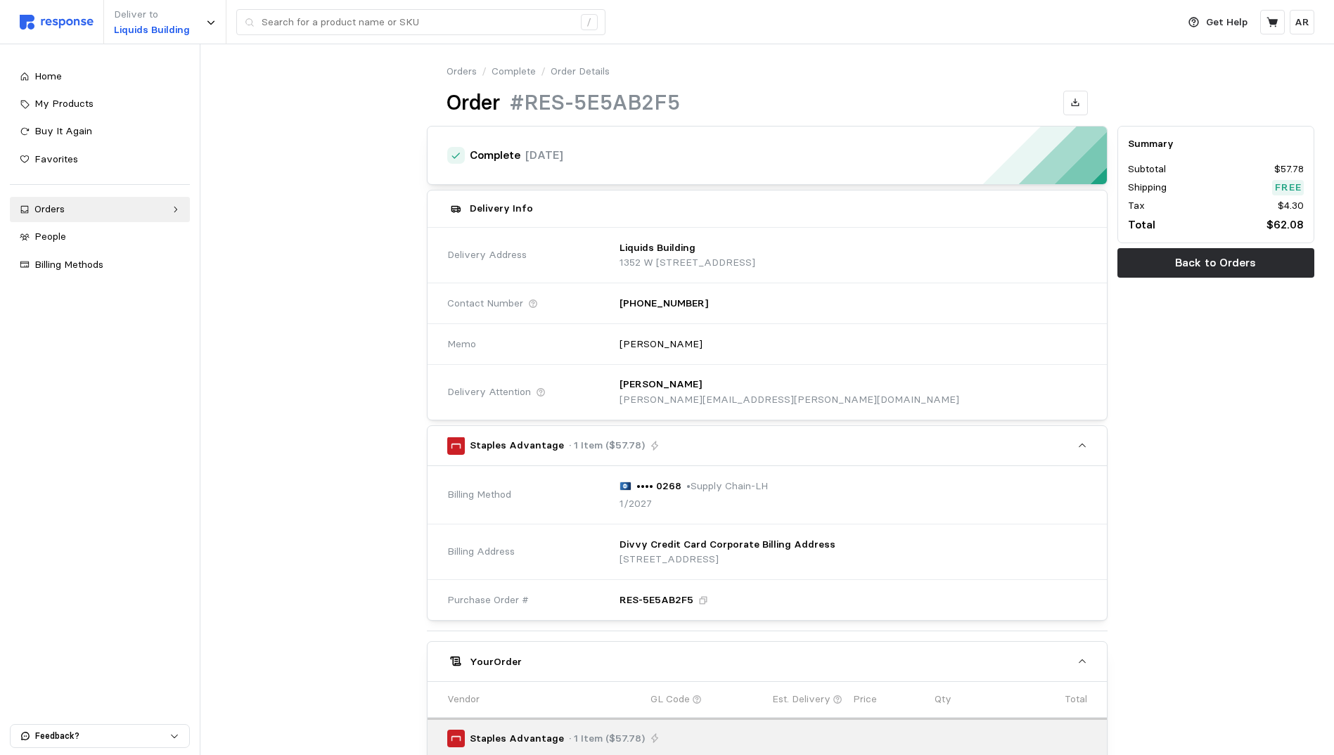
scroll to position [278, 0]
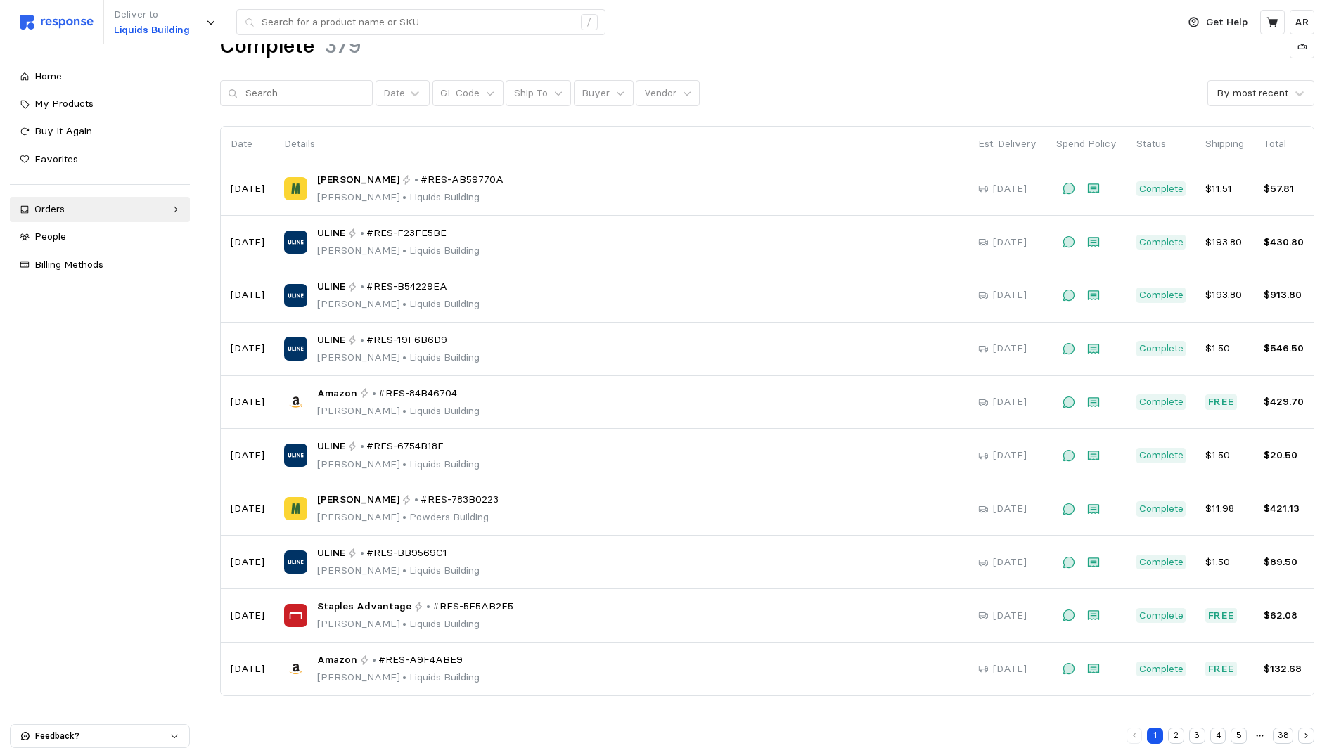
scroll to position [32, 0]
